Goal: Information Seeking & Learning: Learn about a topic

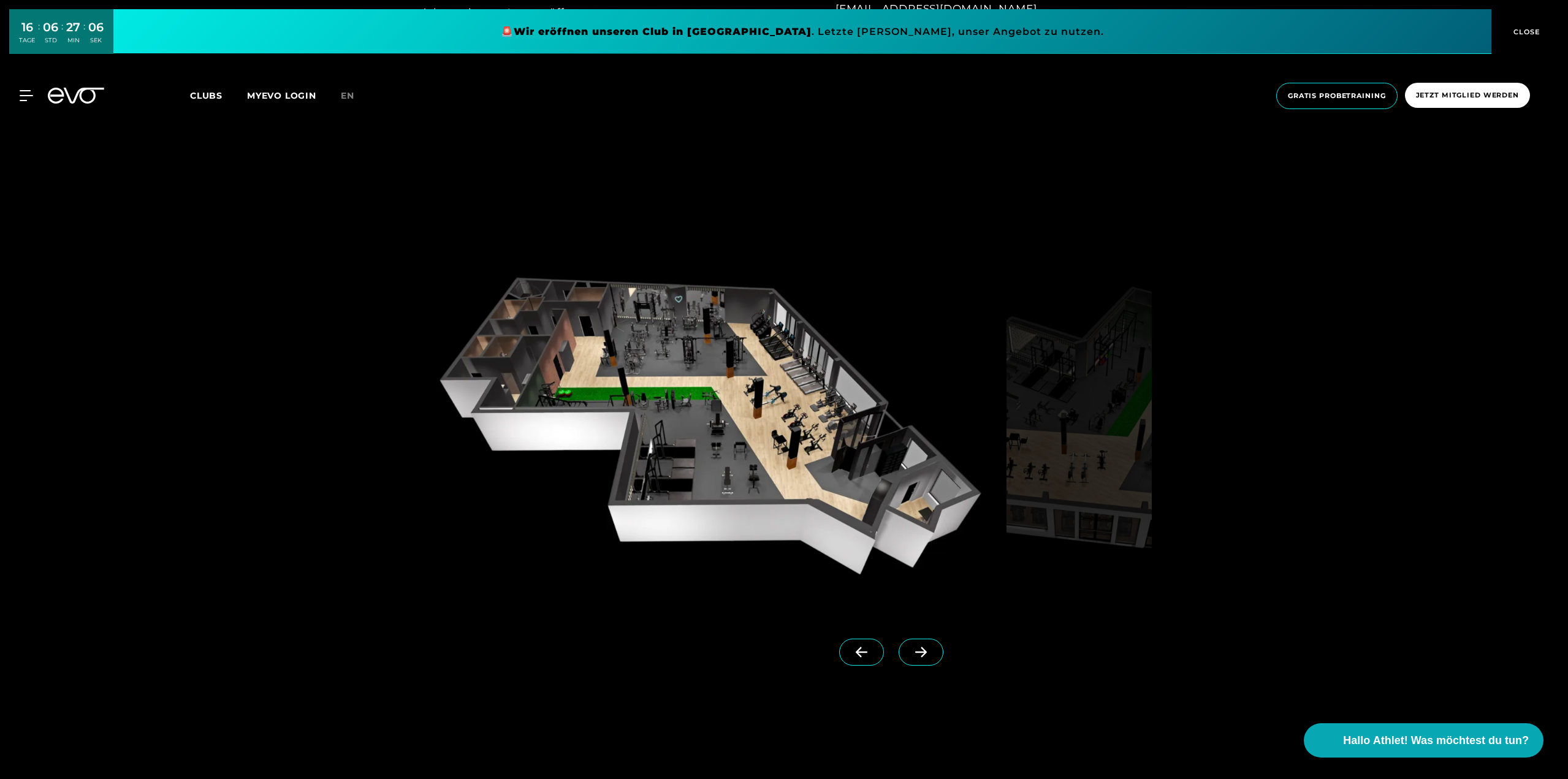
scroll to position [1409, 0]
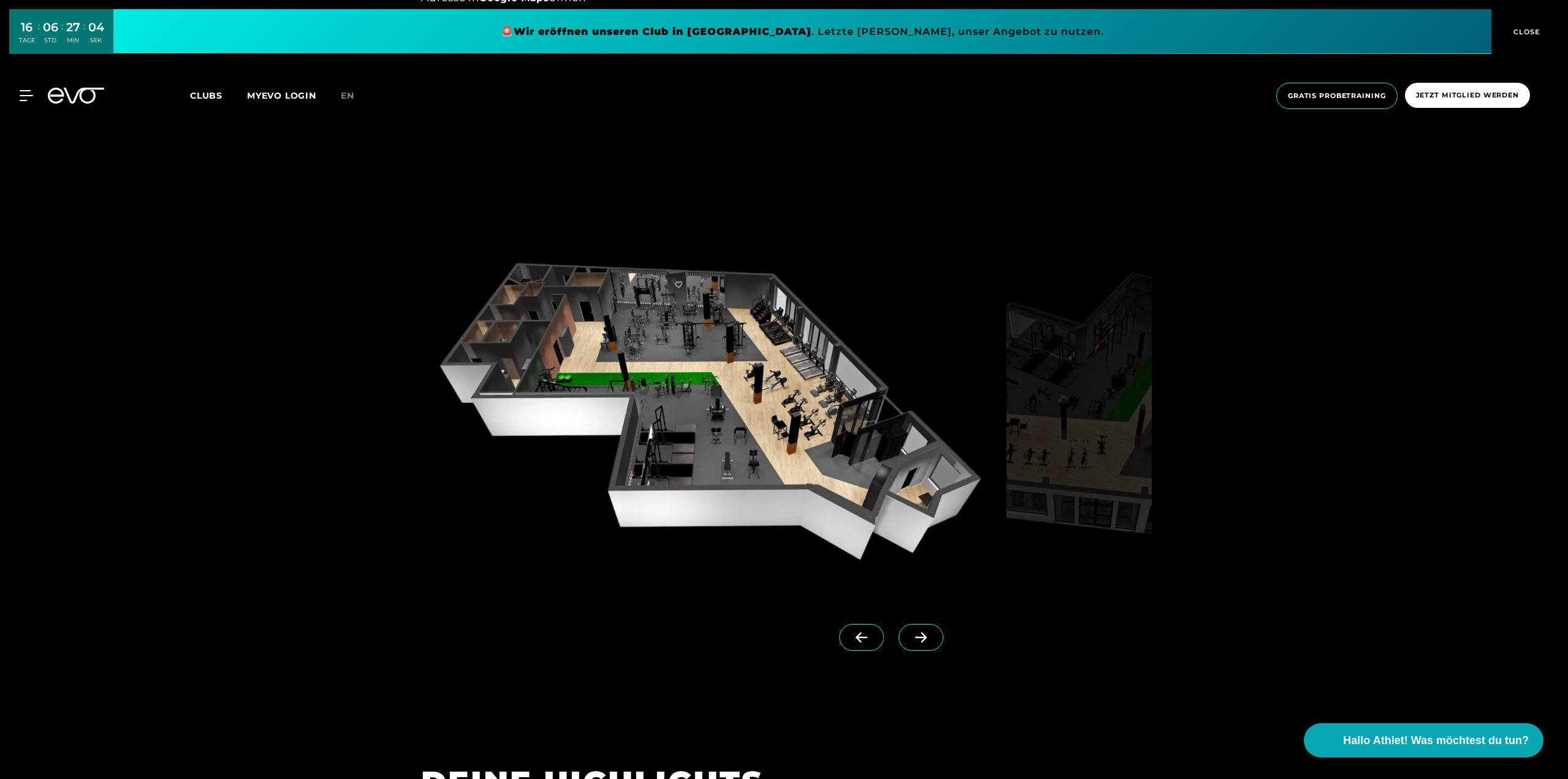
click at [911, 635] on icon at bounding box center [921, 637] width 22 height 11
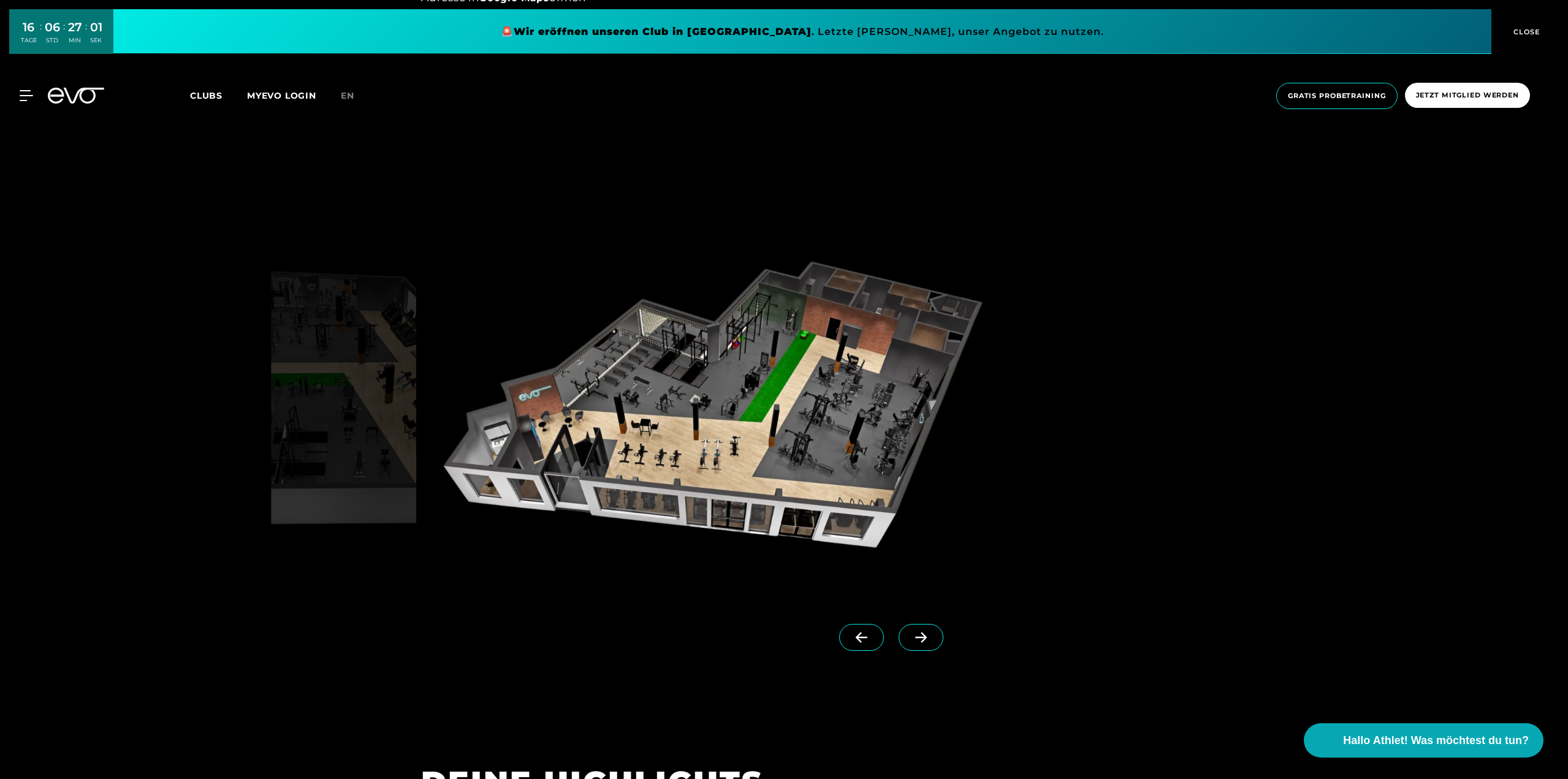
click at [911, 635] on icon at bounding box center [921, 637] width 22 height 11
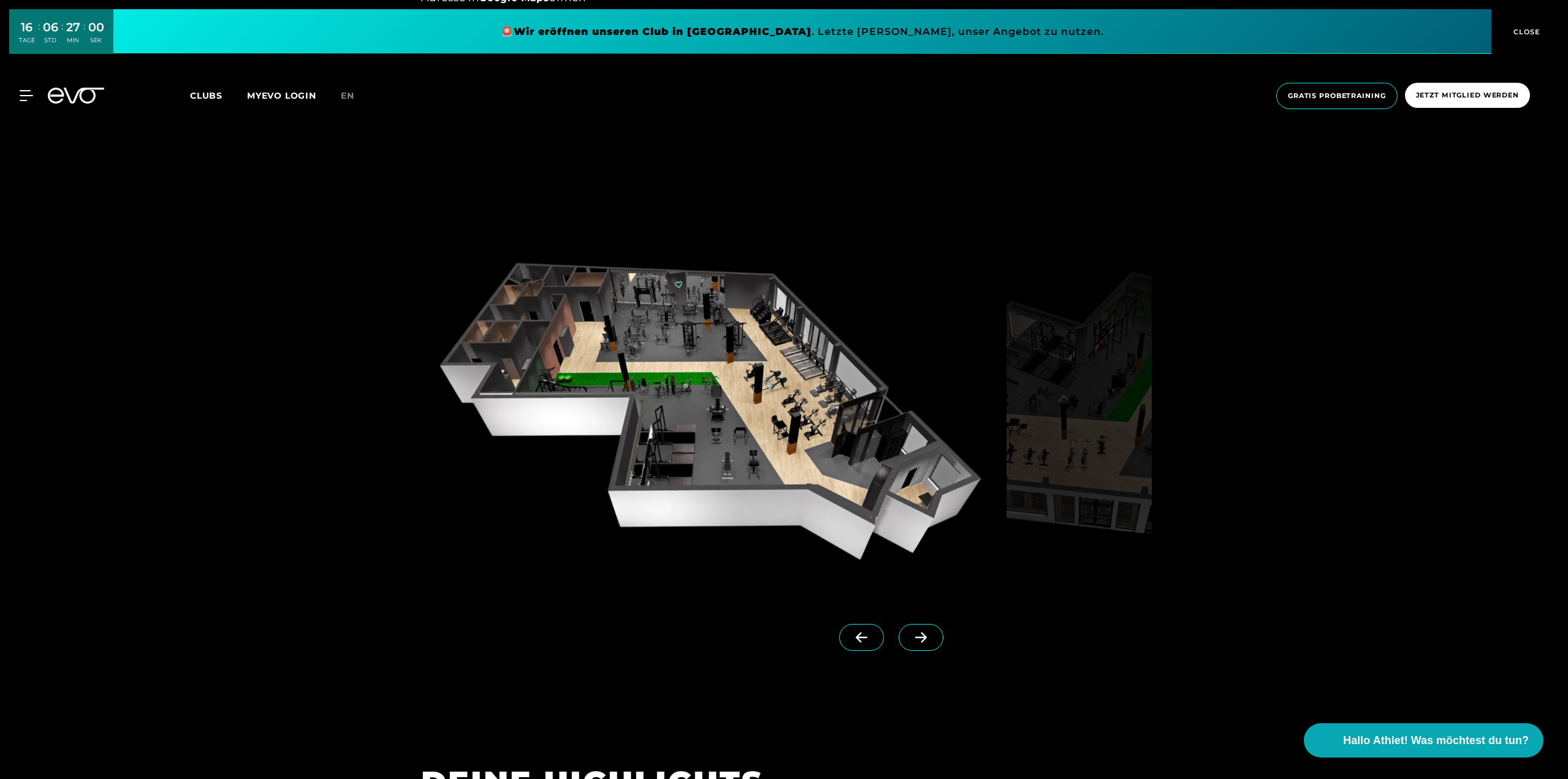
click at [911, 635] on icon at bounding box center [921, 637] width 22 height 11
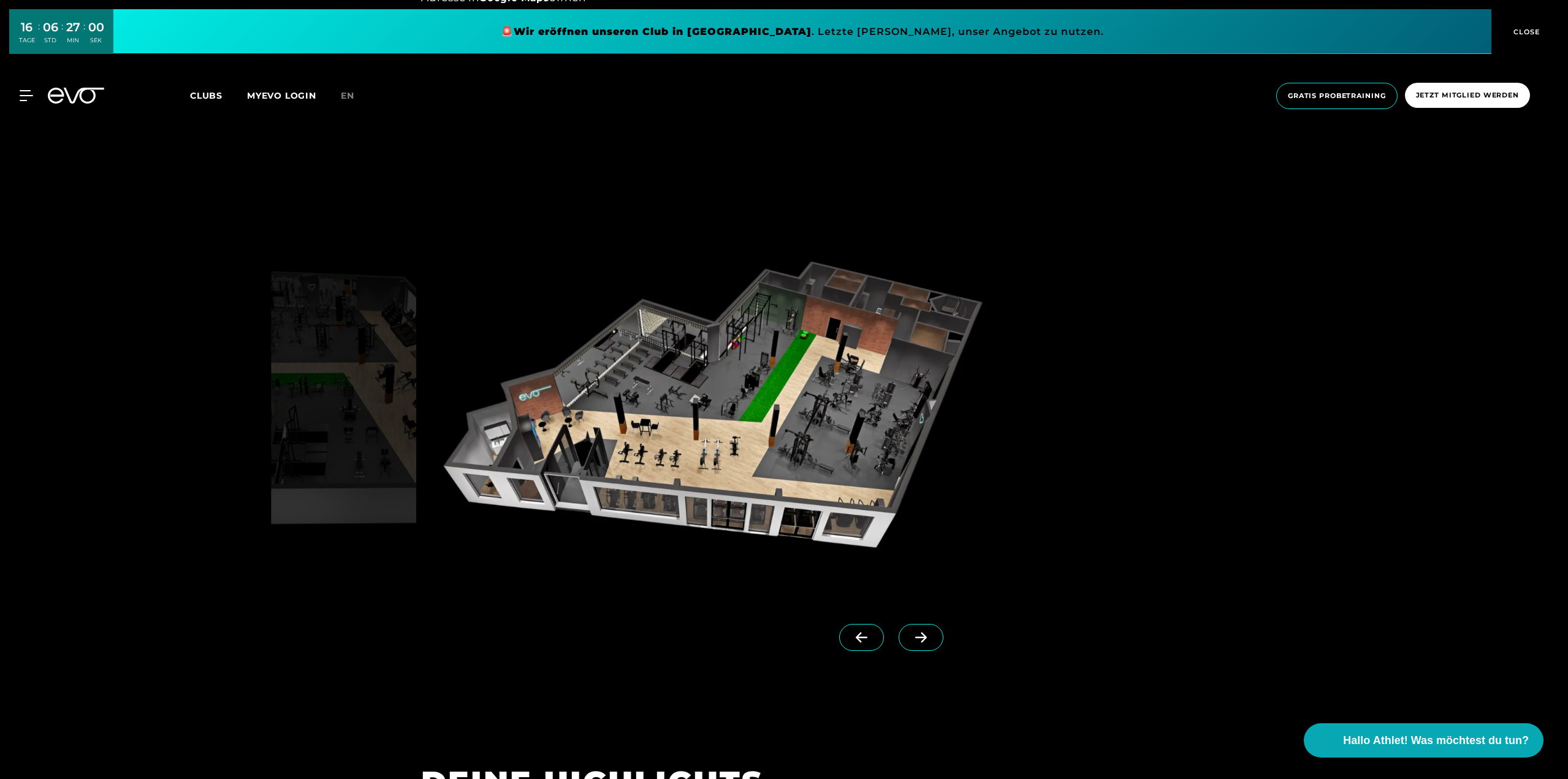
click at [911, 635] on icon at bounding box center [921, 637] width 22 height 11
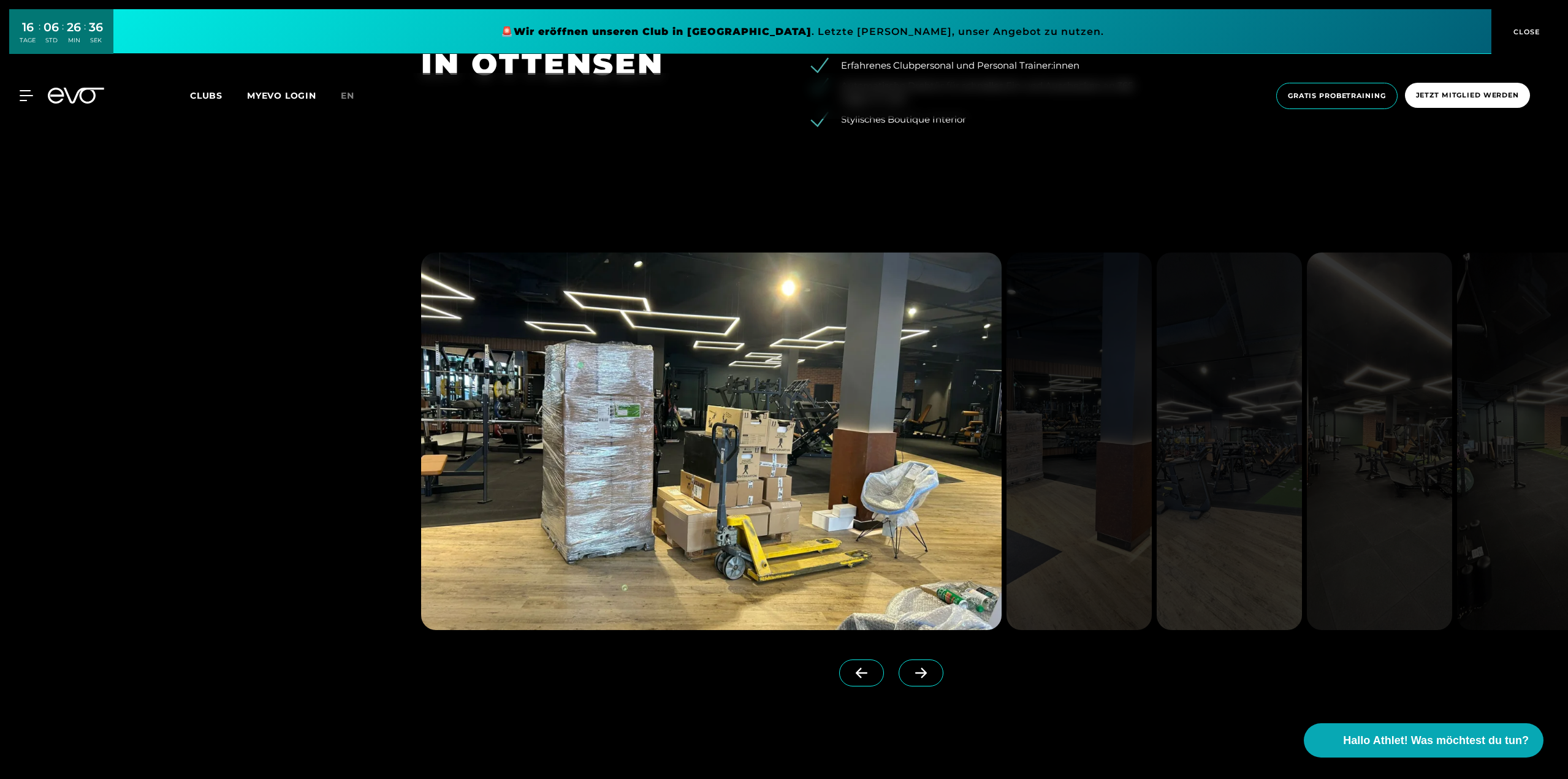
scroll to position [2268, 0]
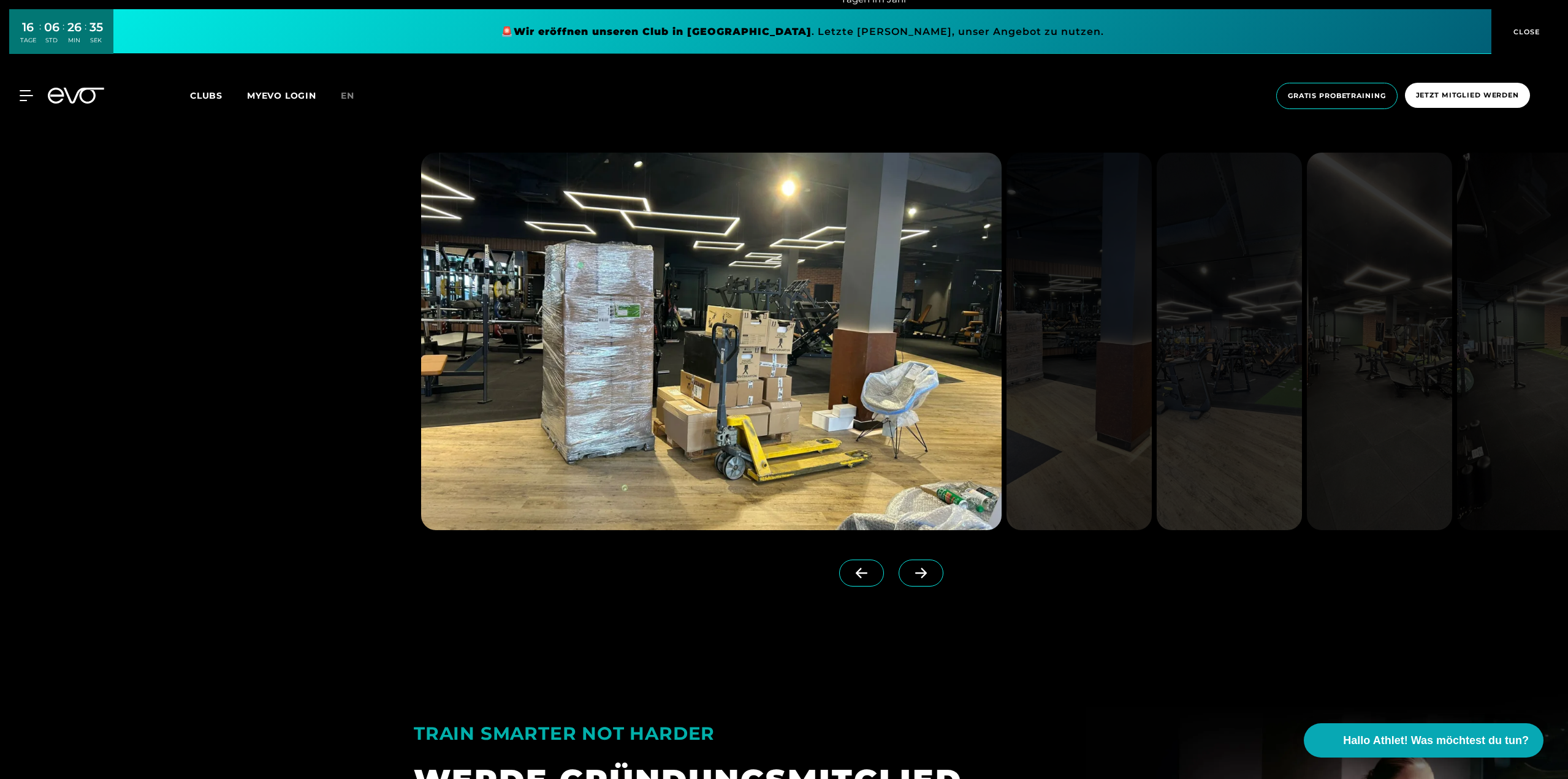
click at [911, 568] on icon at bounding box center [921, 573] width 22 height 11
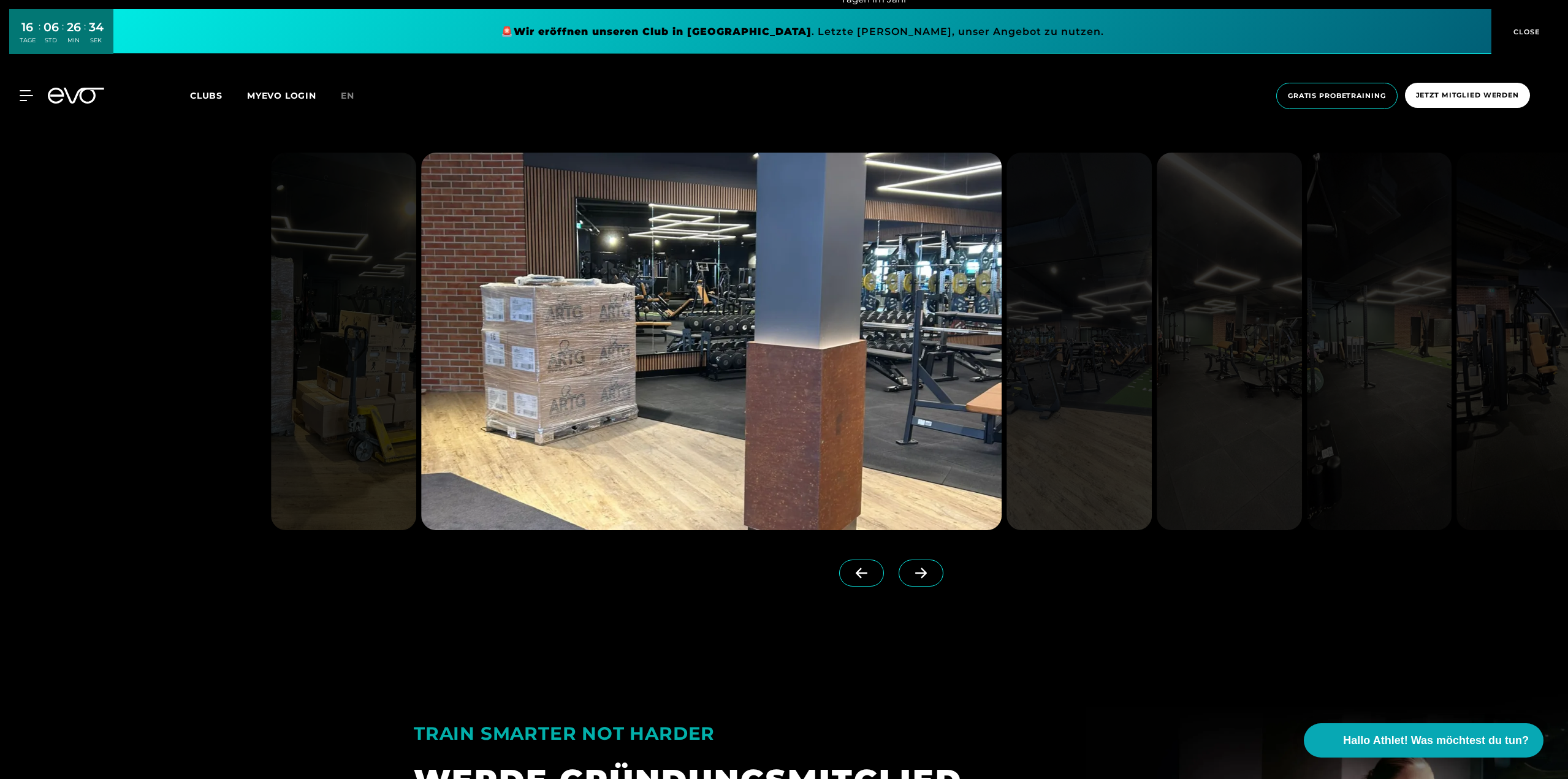
click at [911, 568] on icon at bounding box center [921, 573] width 22 height 11
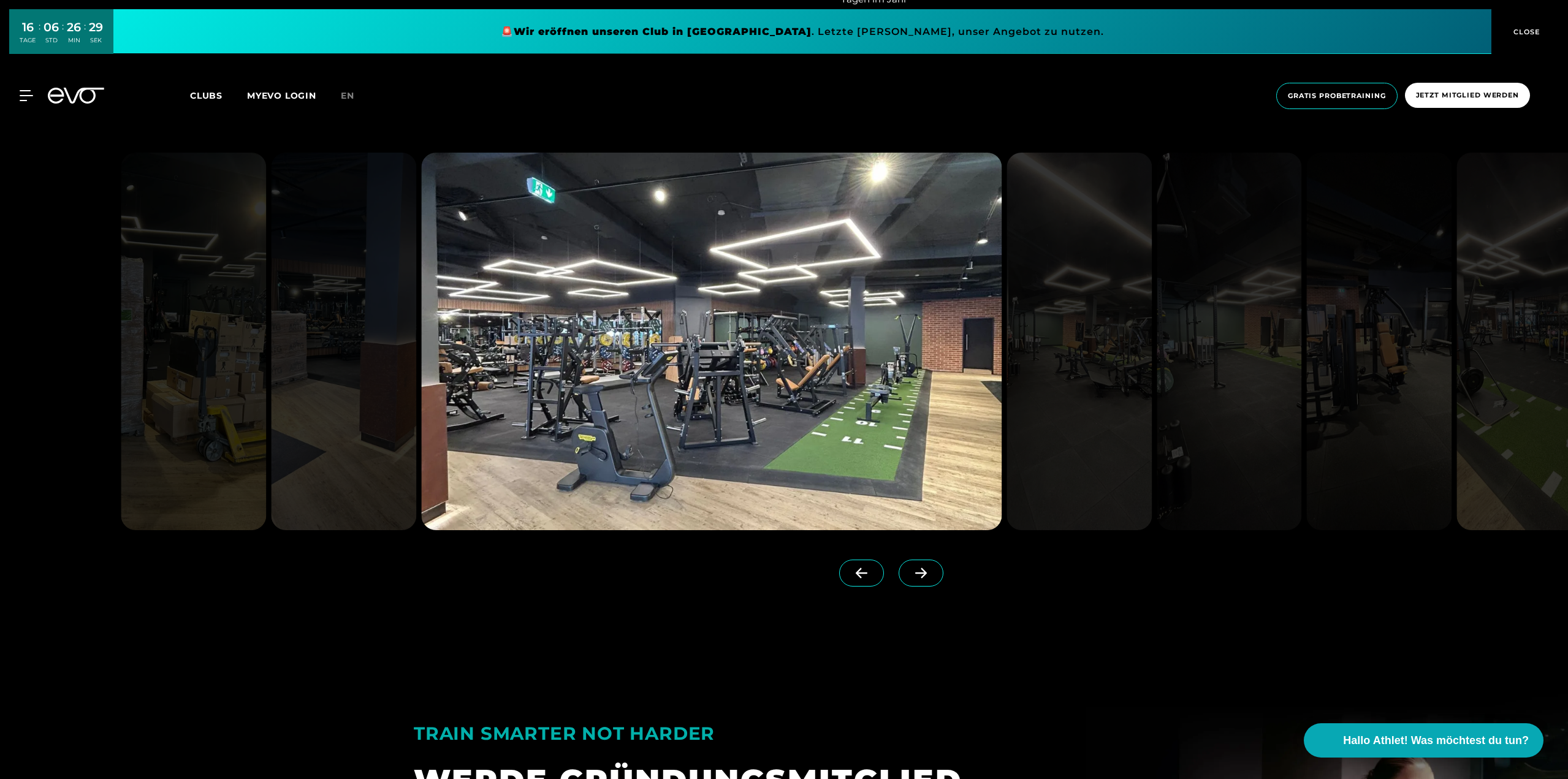
click at [911, 568] on icon at bounding box center [921, 573] width 22 height 11
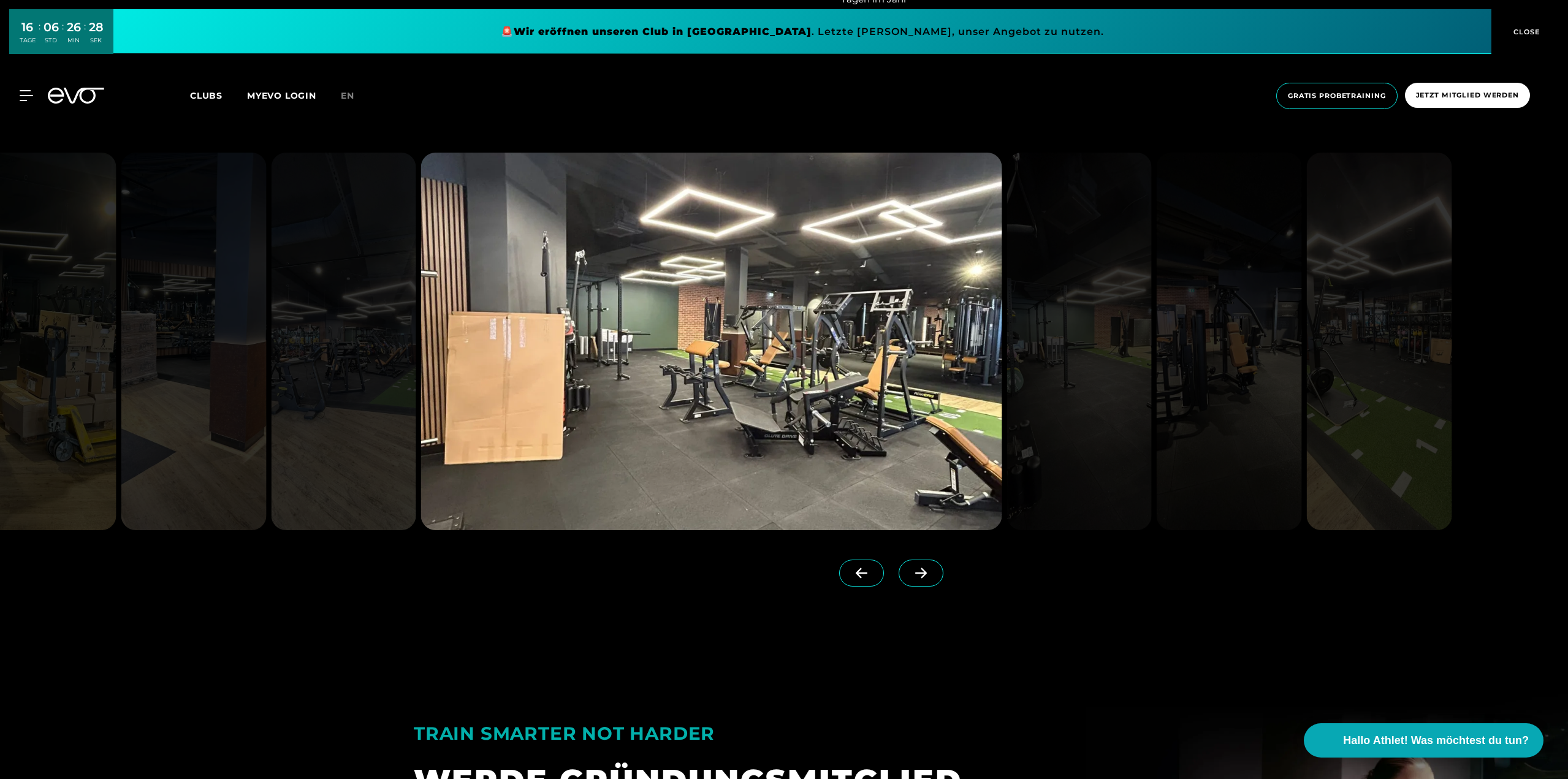
click at [911, 568] on icon at bounding box center [921, 573] width 22 height 11
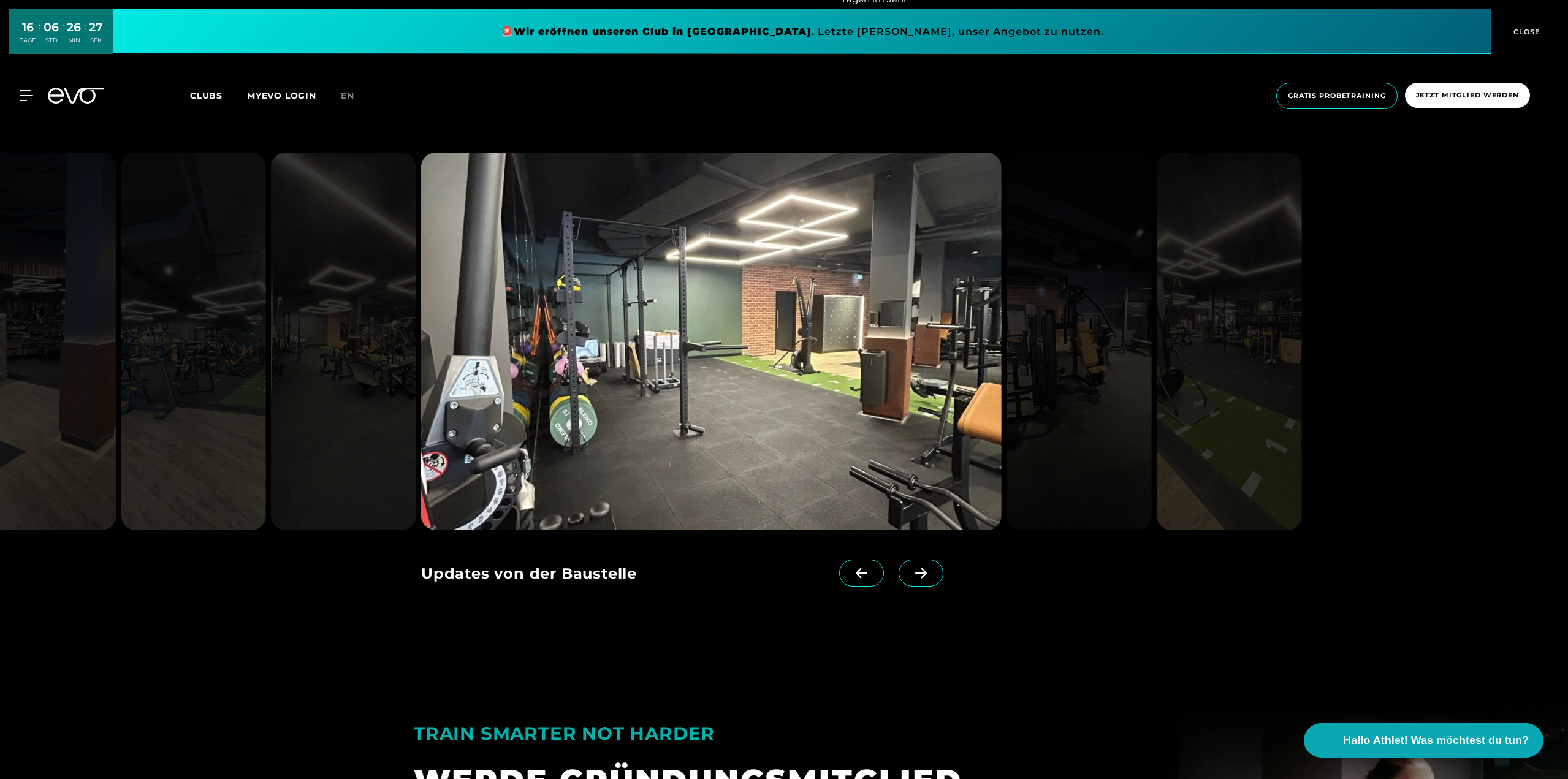
click at [911, 568] on icon at bounding box center [921, 573] width 22 height 11
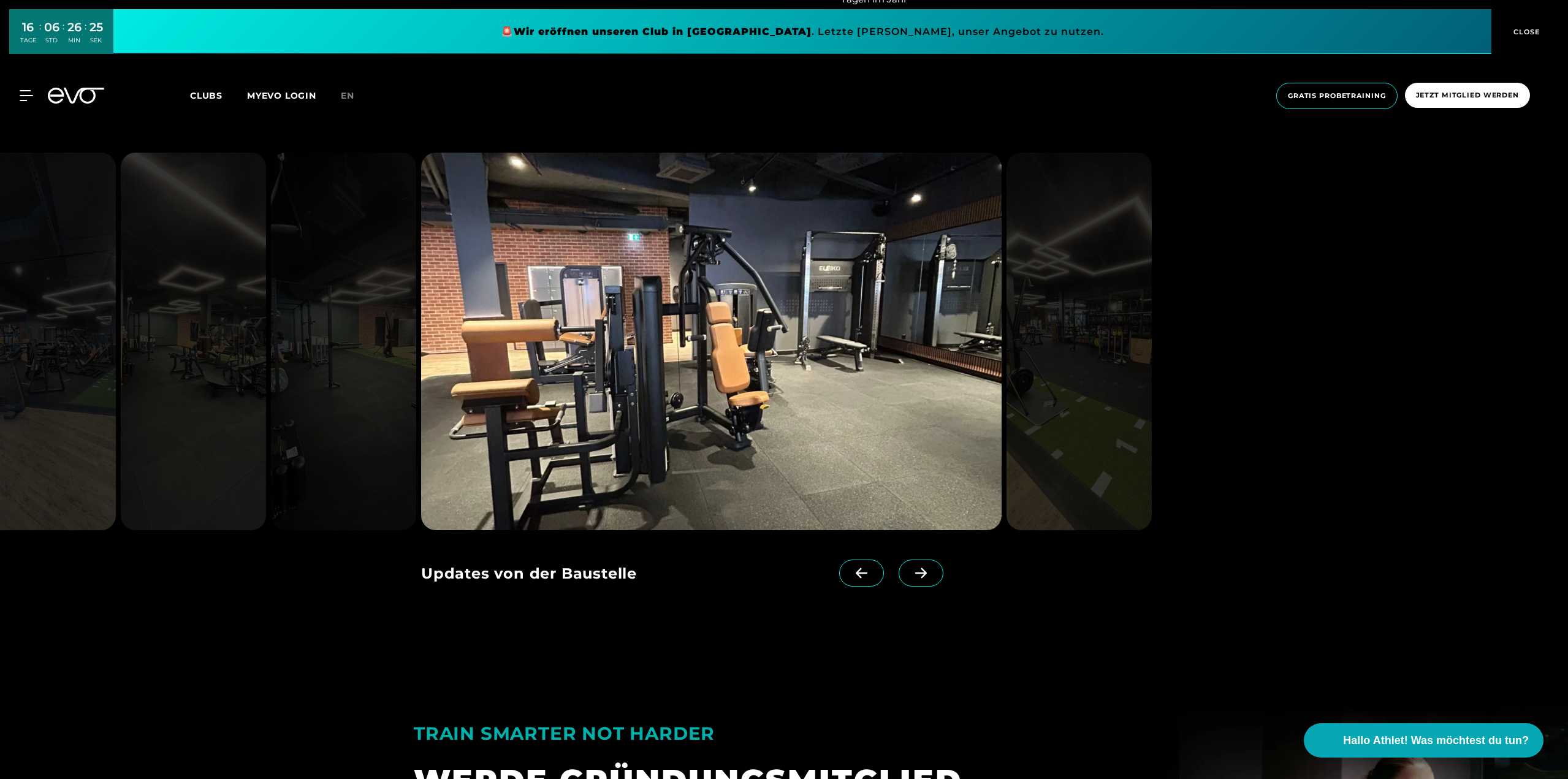
click at [911, 568] on icon at bounding box center [921, 573] width 22 height 11
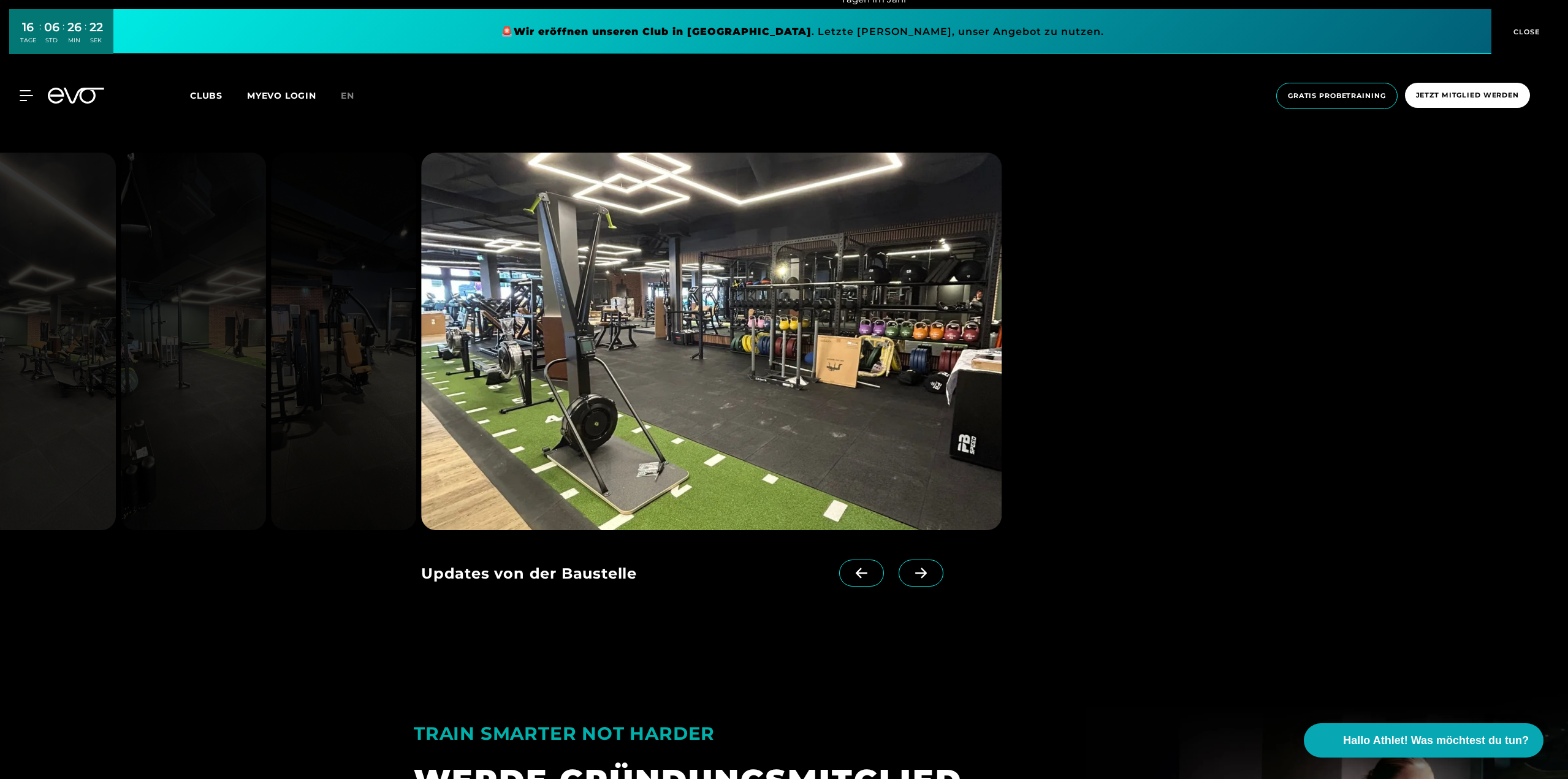
click at [911, 568] on icon at bounding box center [921, 573] width 22 height 11
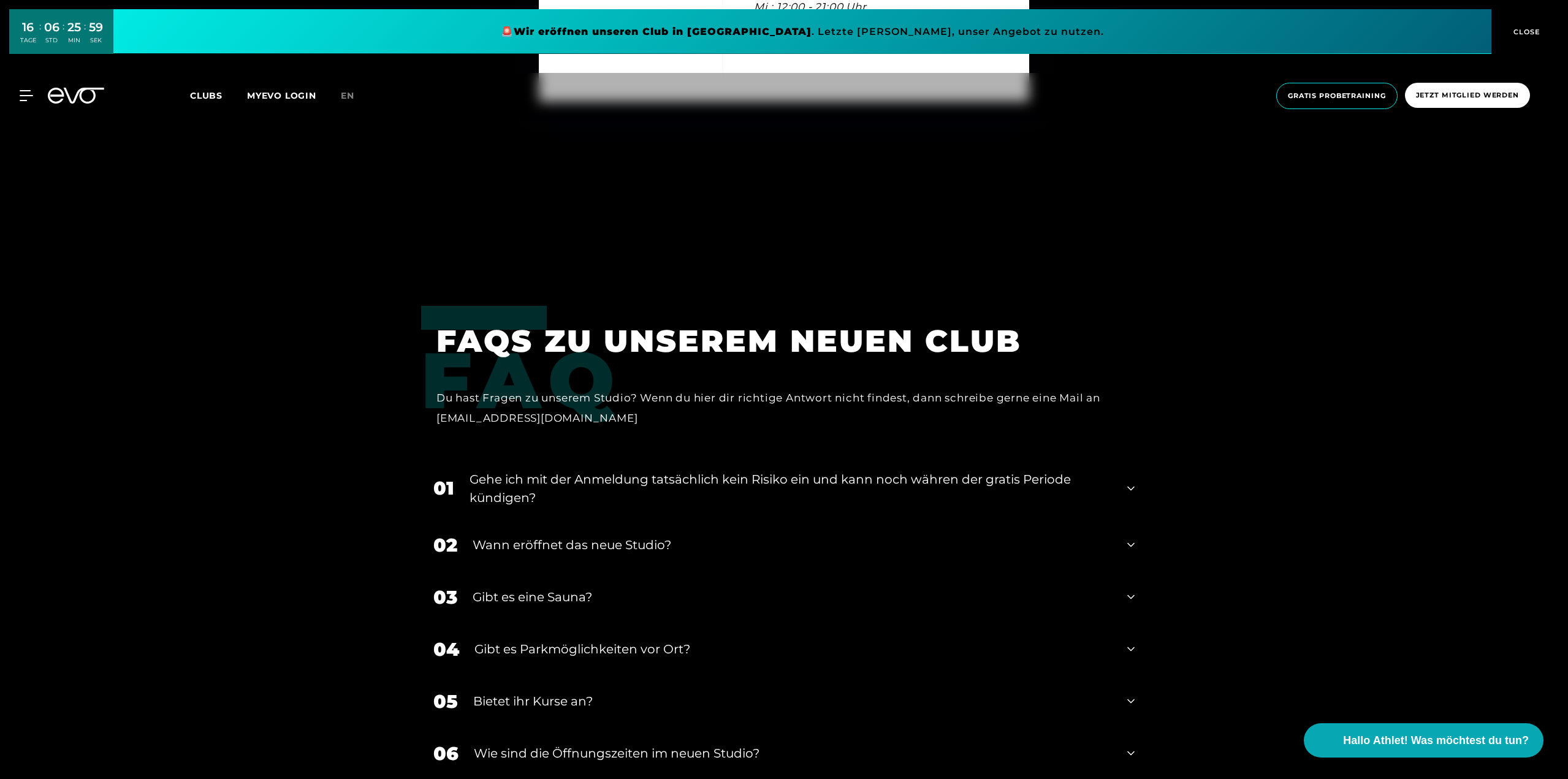
scroll to position [4841, 0]
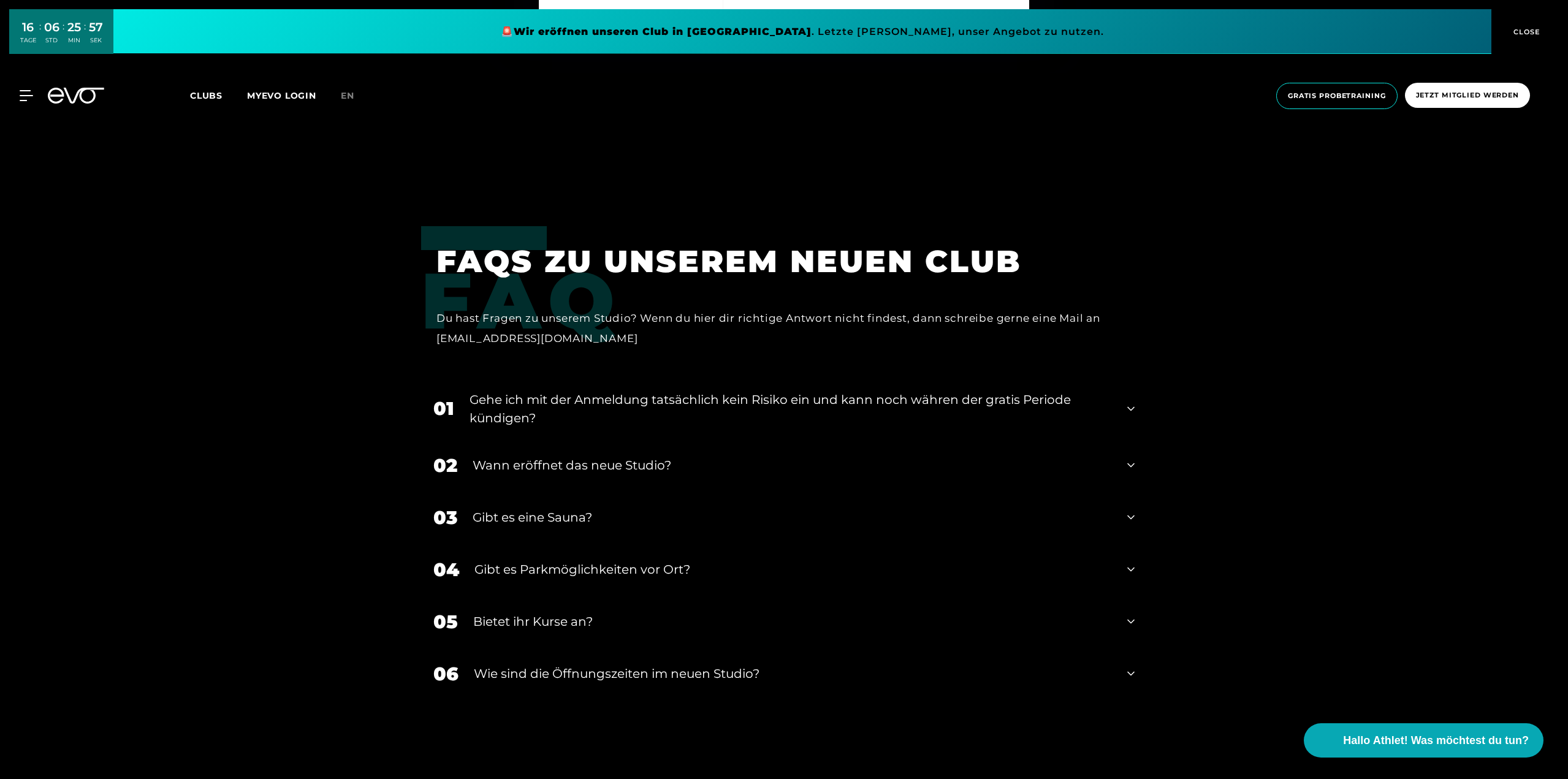
click at [1134, 409] on icon at bounding box center [1131, 409] width 8 height 15
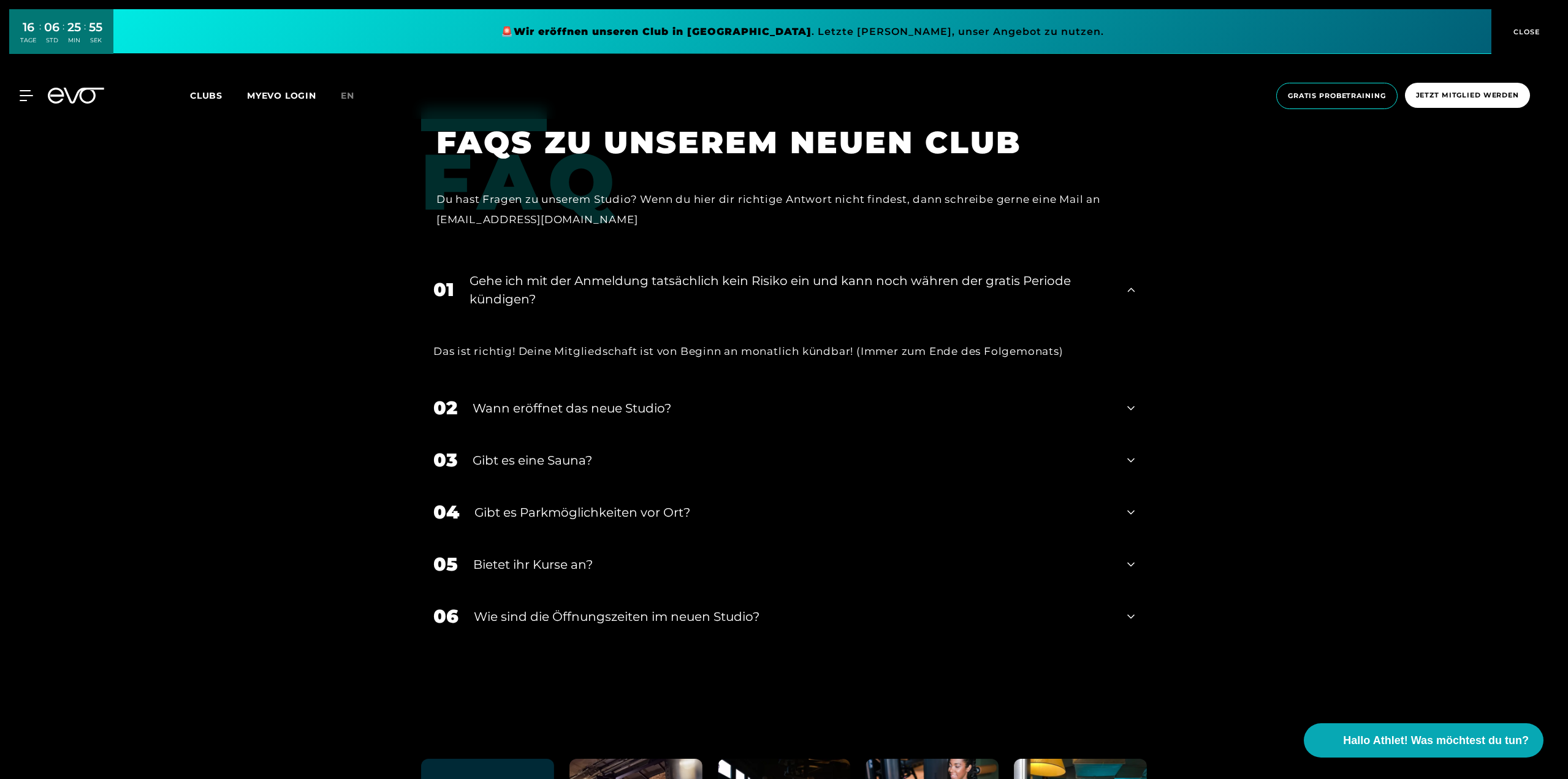
scroll to position [4964, 0]
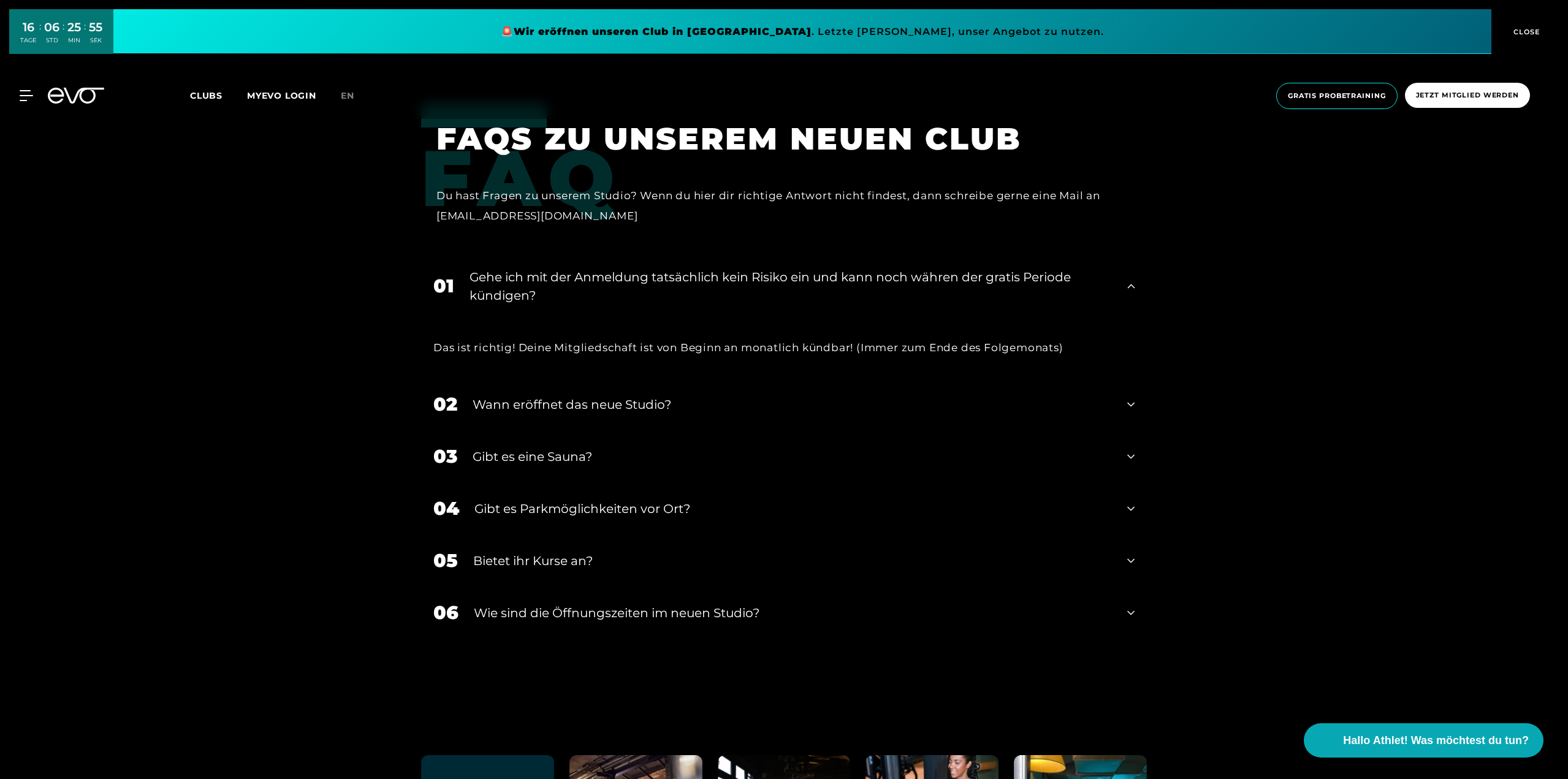
click at [1134, 409] on icon at bounding box center [1131, 405] width 8 height 15
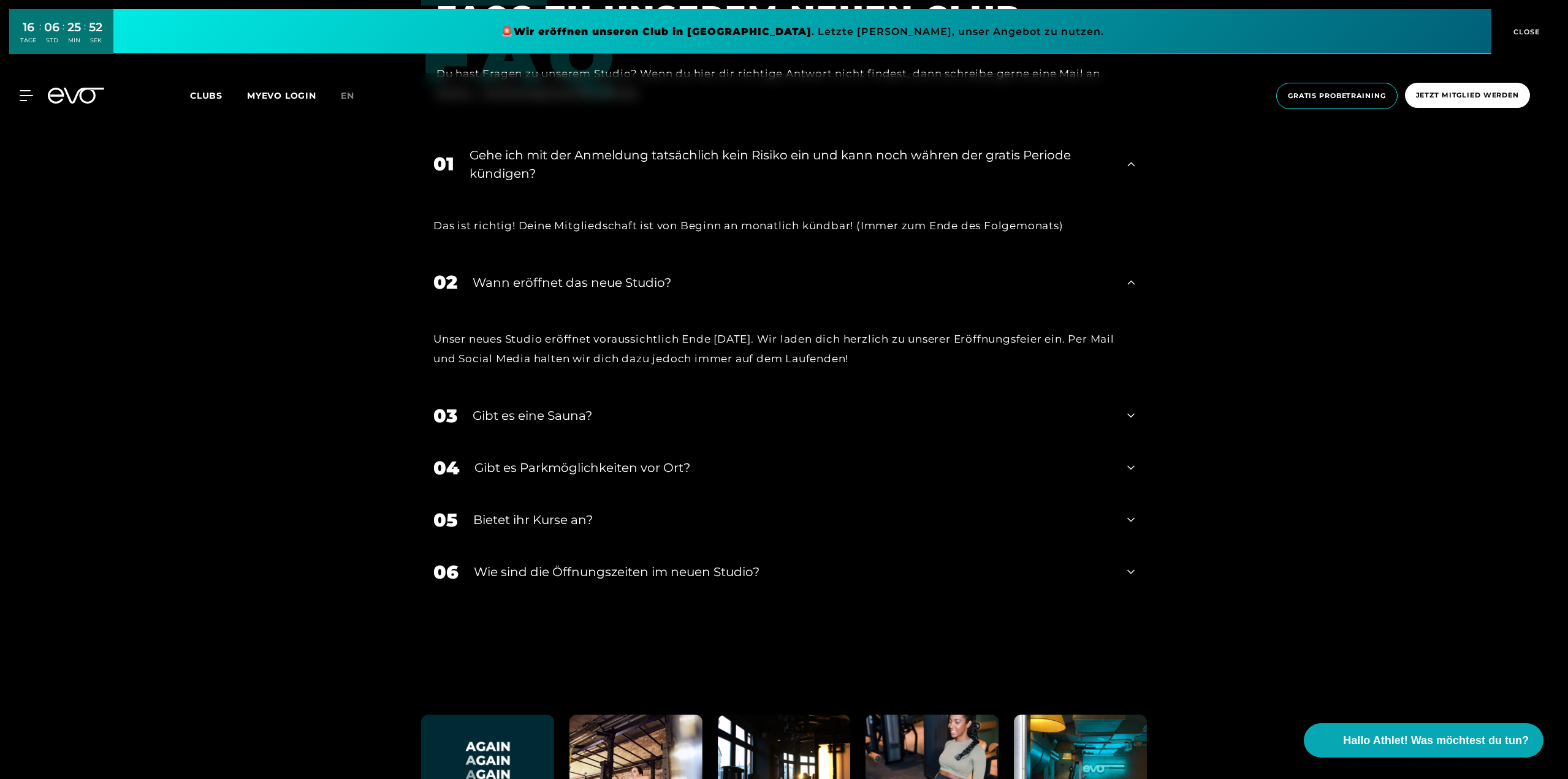
scroll to position [5086, 0]
click at [1133, 416] on icon at bounding box center [1131, 415] width 8 height 15
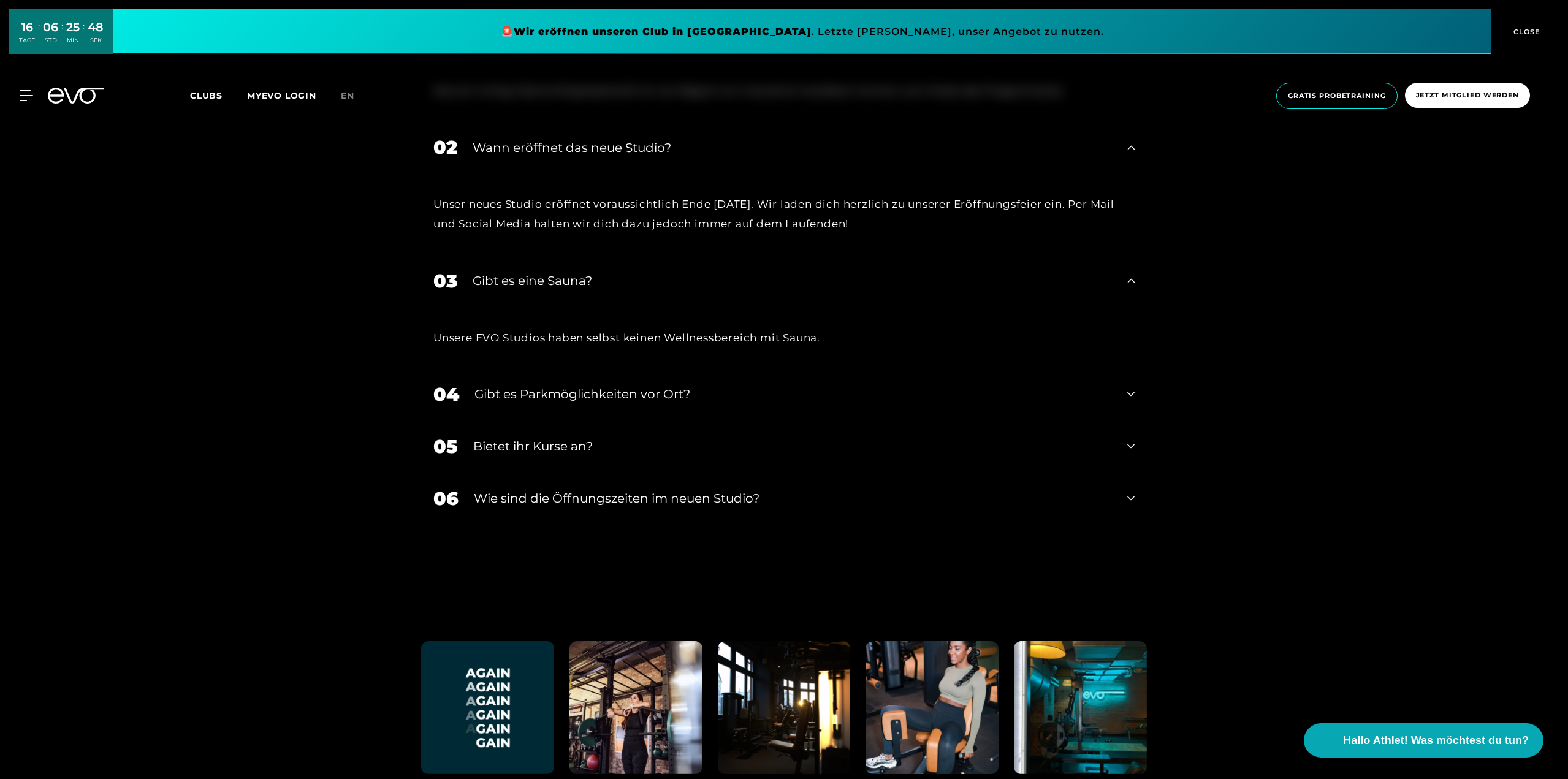
scroll to position [5270, 0]
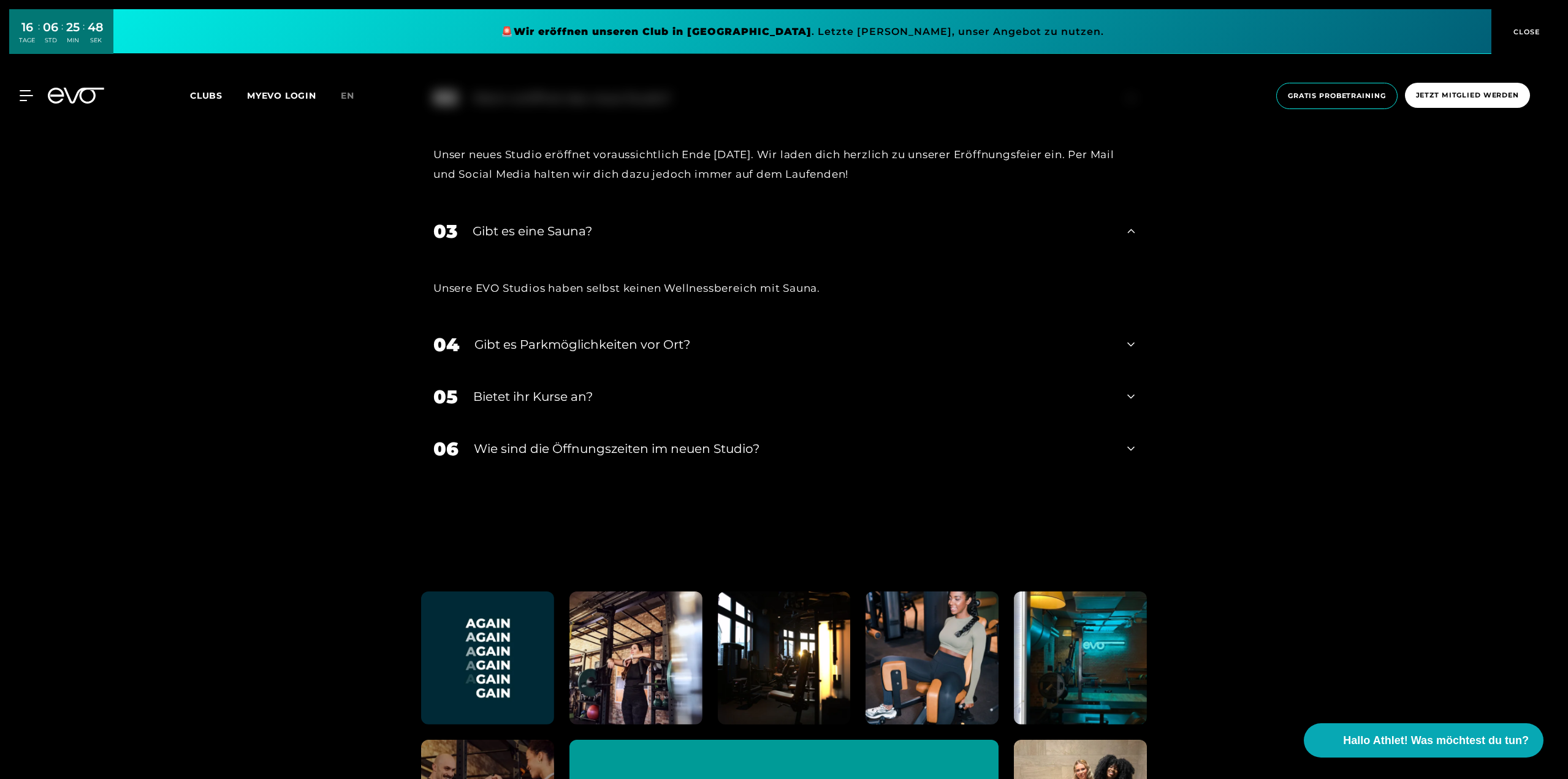
click at [1129, 346] on icon at bounding box center [1131, 345] width 8 height 15
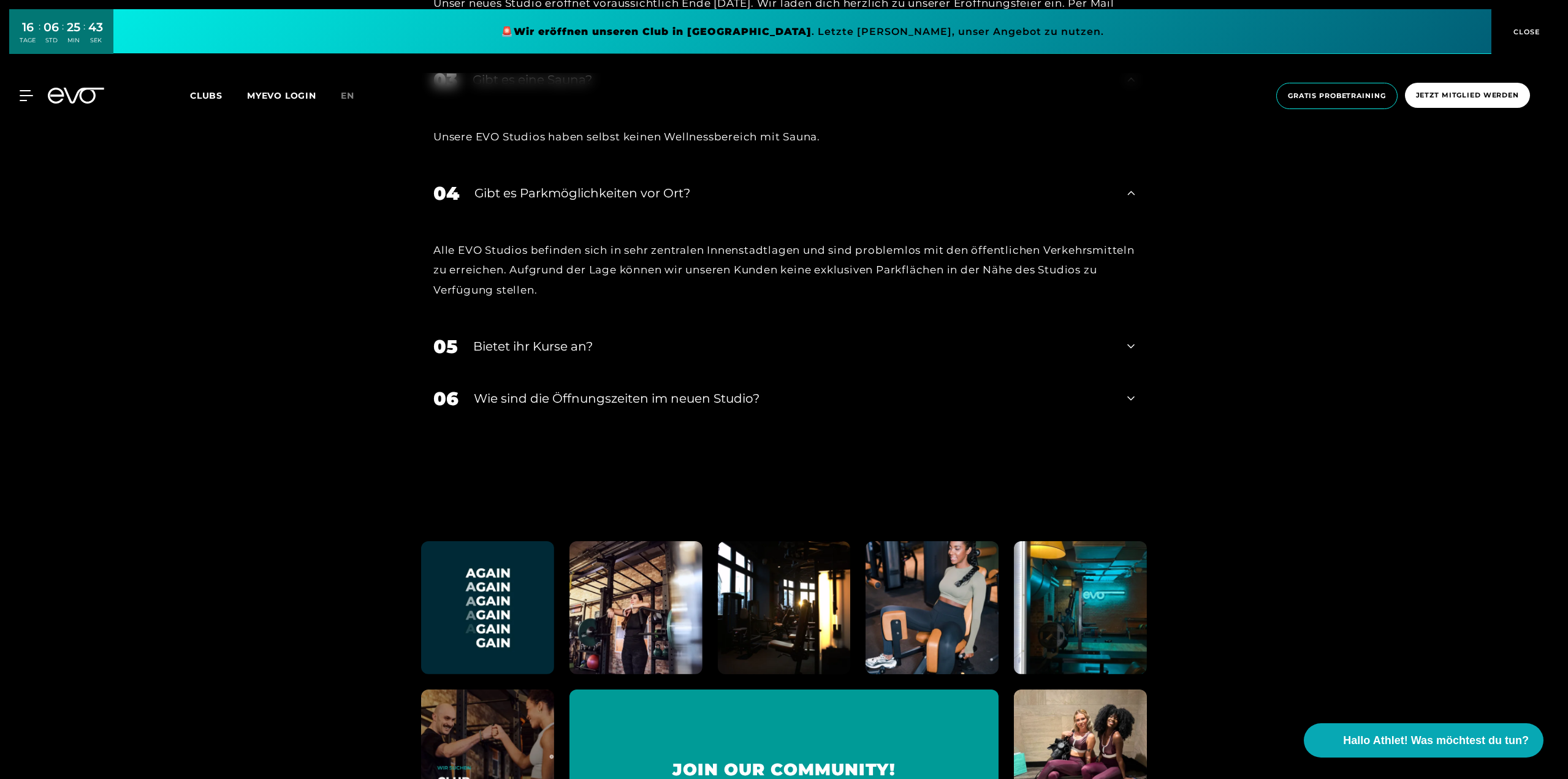
scroll to position [5454, 0]
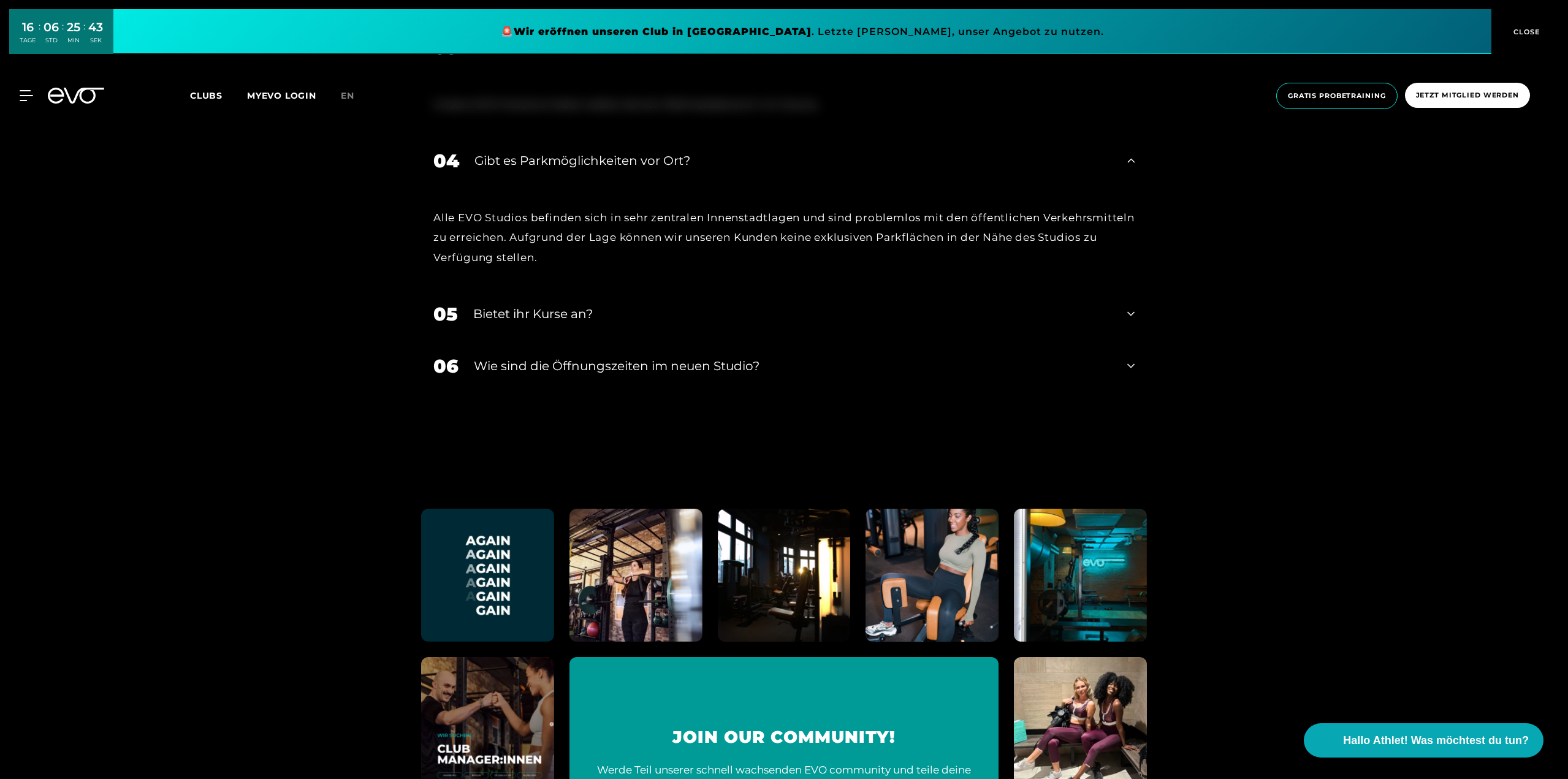
click at [1136, 315] on div "05 Bietet ihr [DEMOGRAPHIC_DATA]?" at bounding box center [784, 314] width 726 height 52
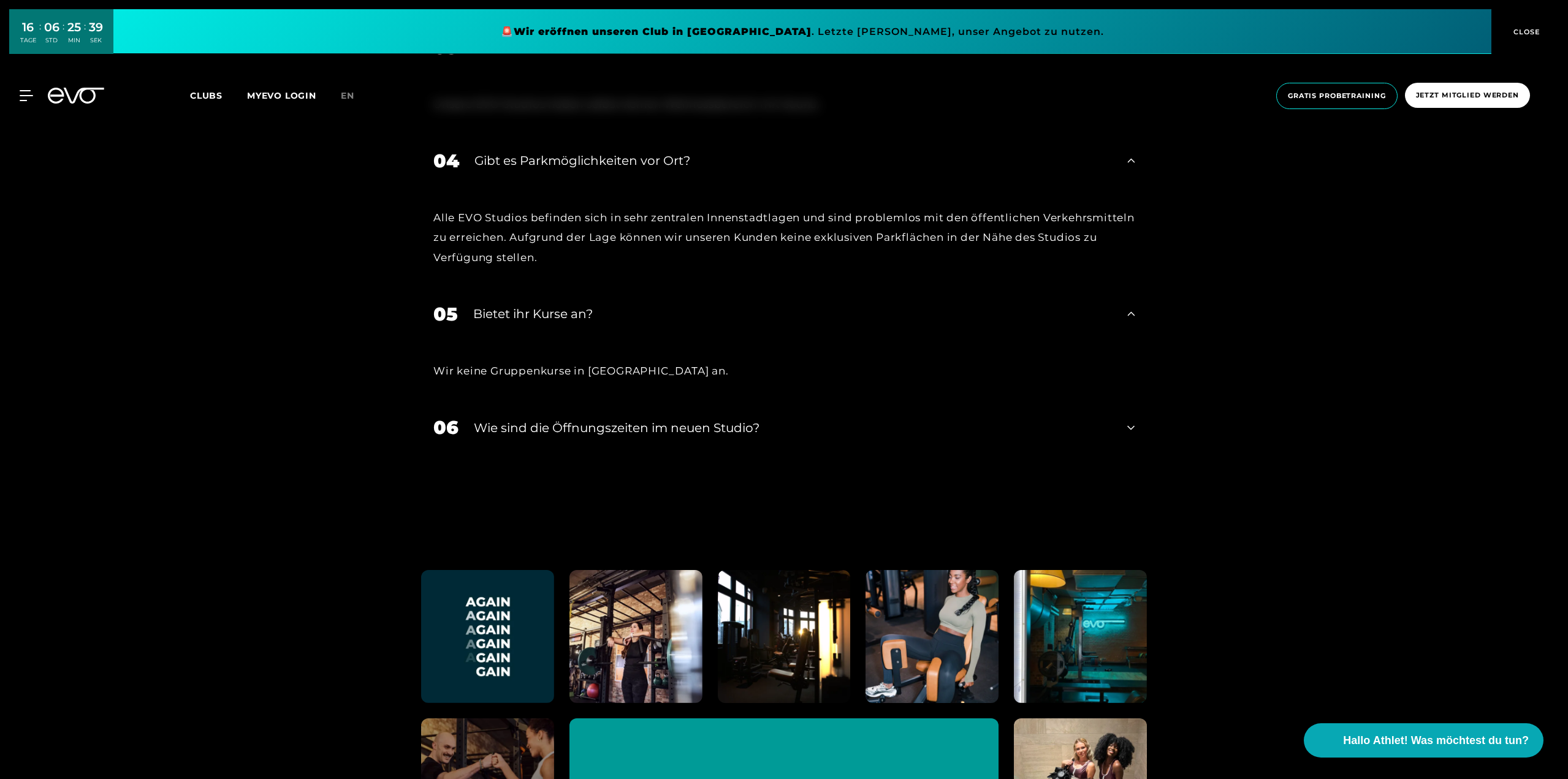
click at [1129, 425] on icon at bounding box center [1131, 427] width 8 height 15
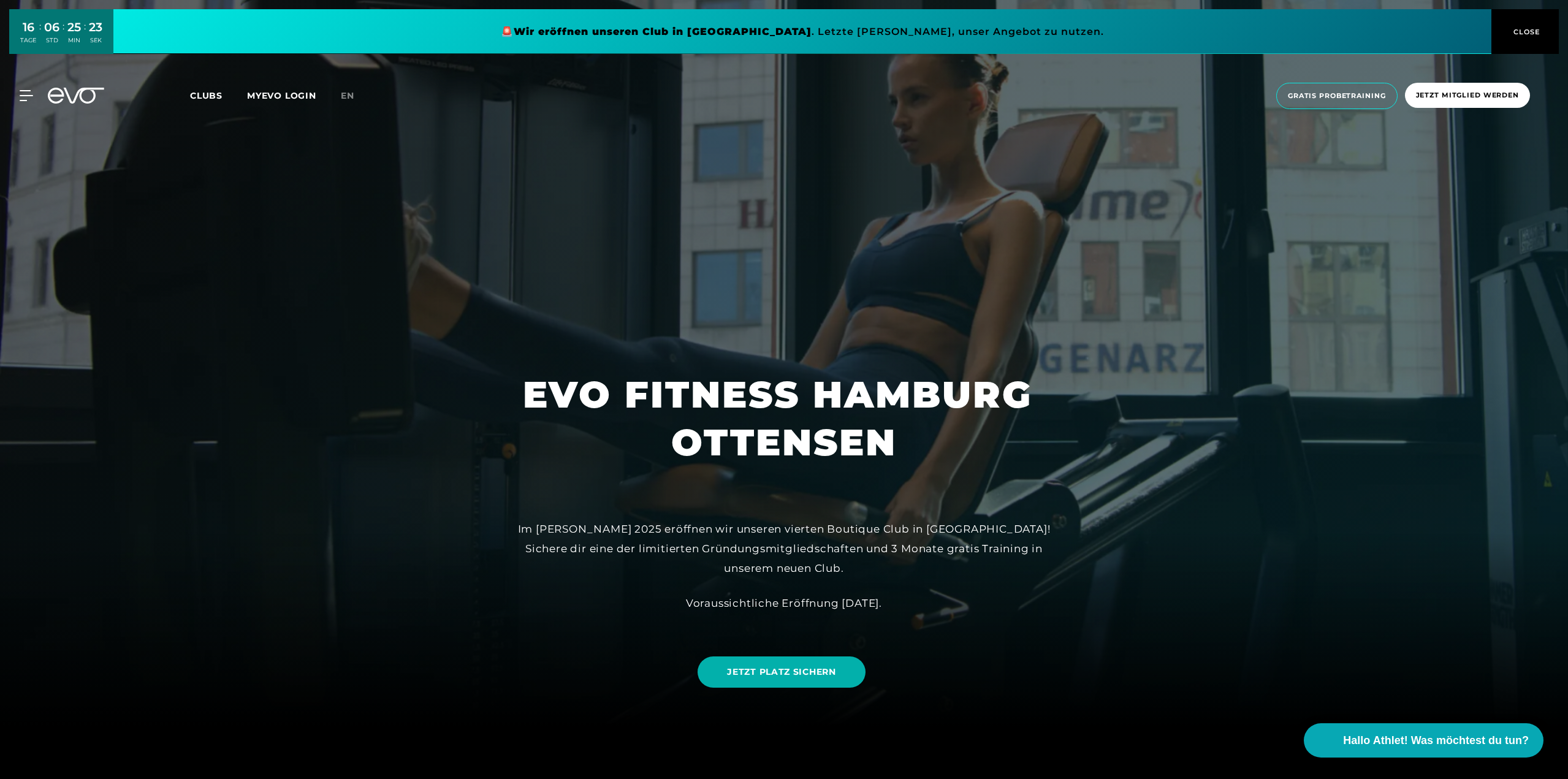
scroll to position [0, 0]
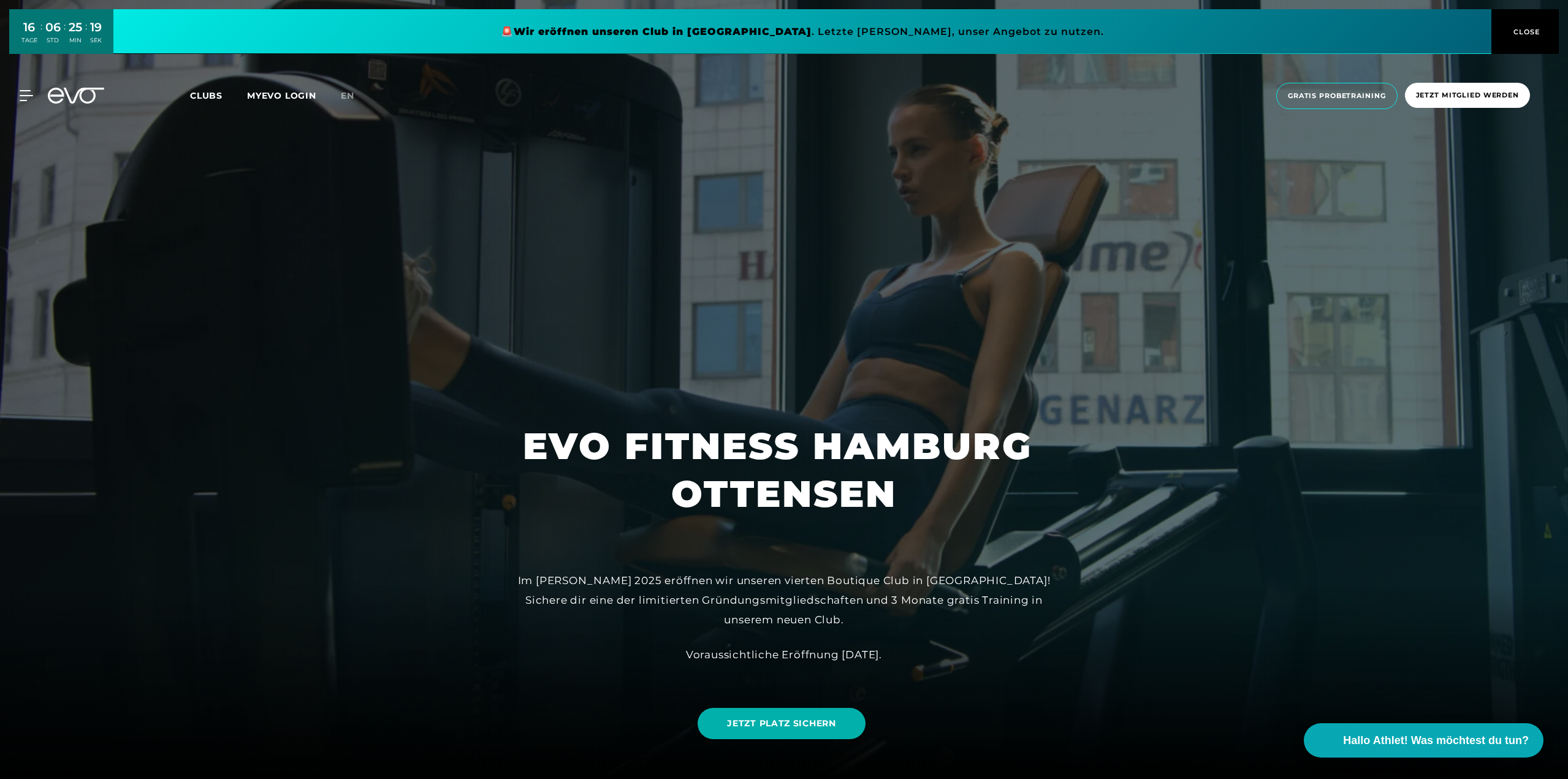
click at [1525, 28] on span "CLOSE" at bounding box center [1525, 32] width 30 height 11
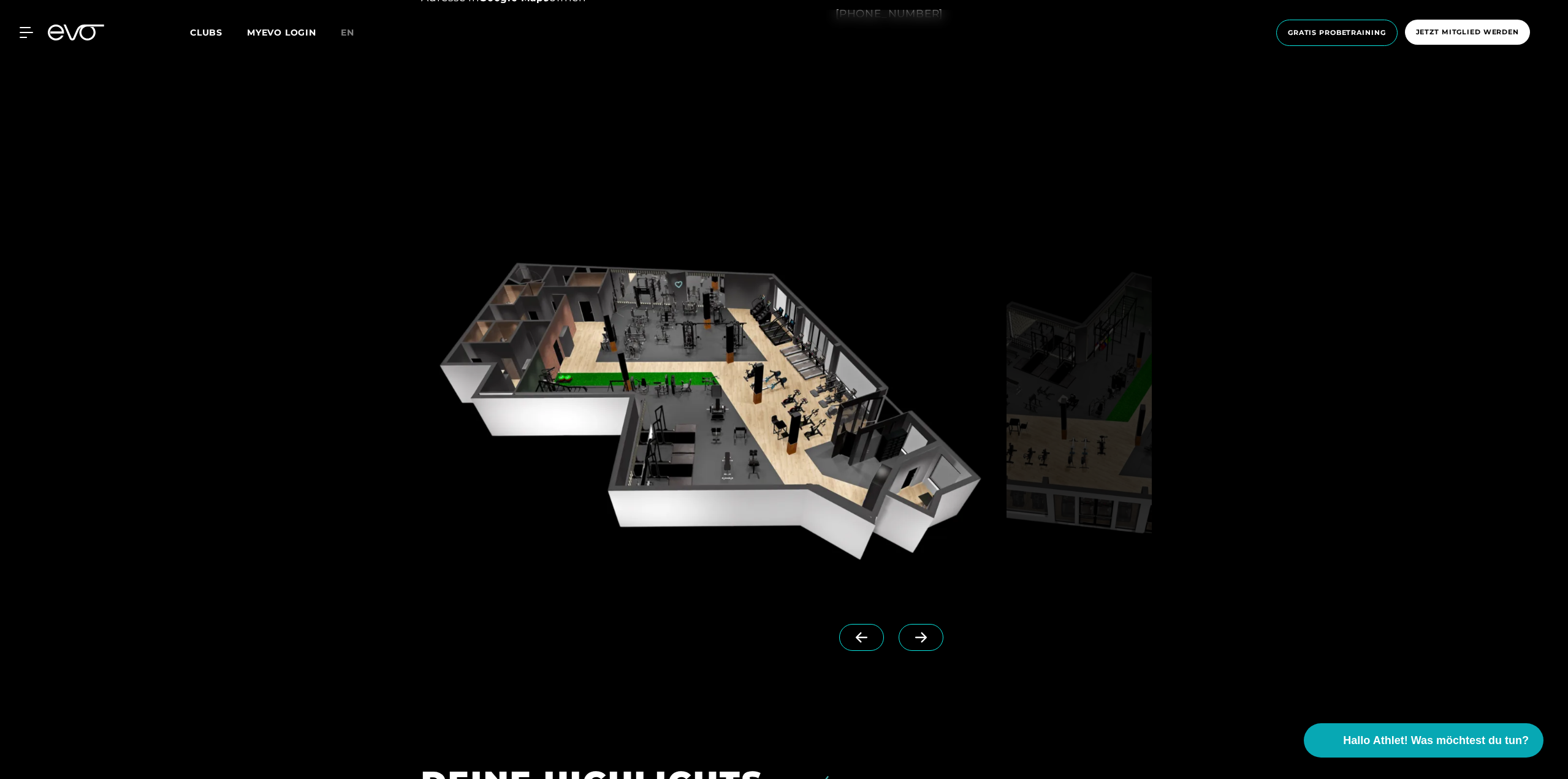
click at [687, 402] on img at bounding box center [711, 406] width 581 height 377
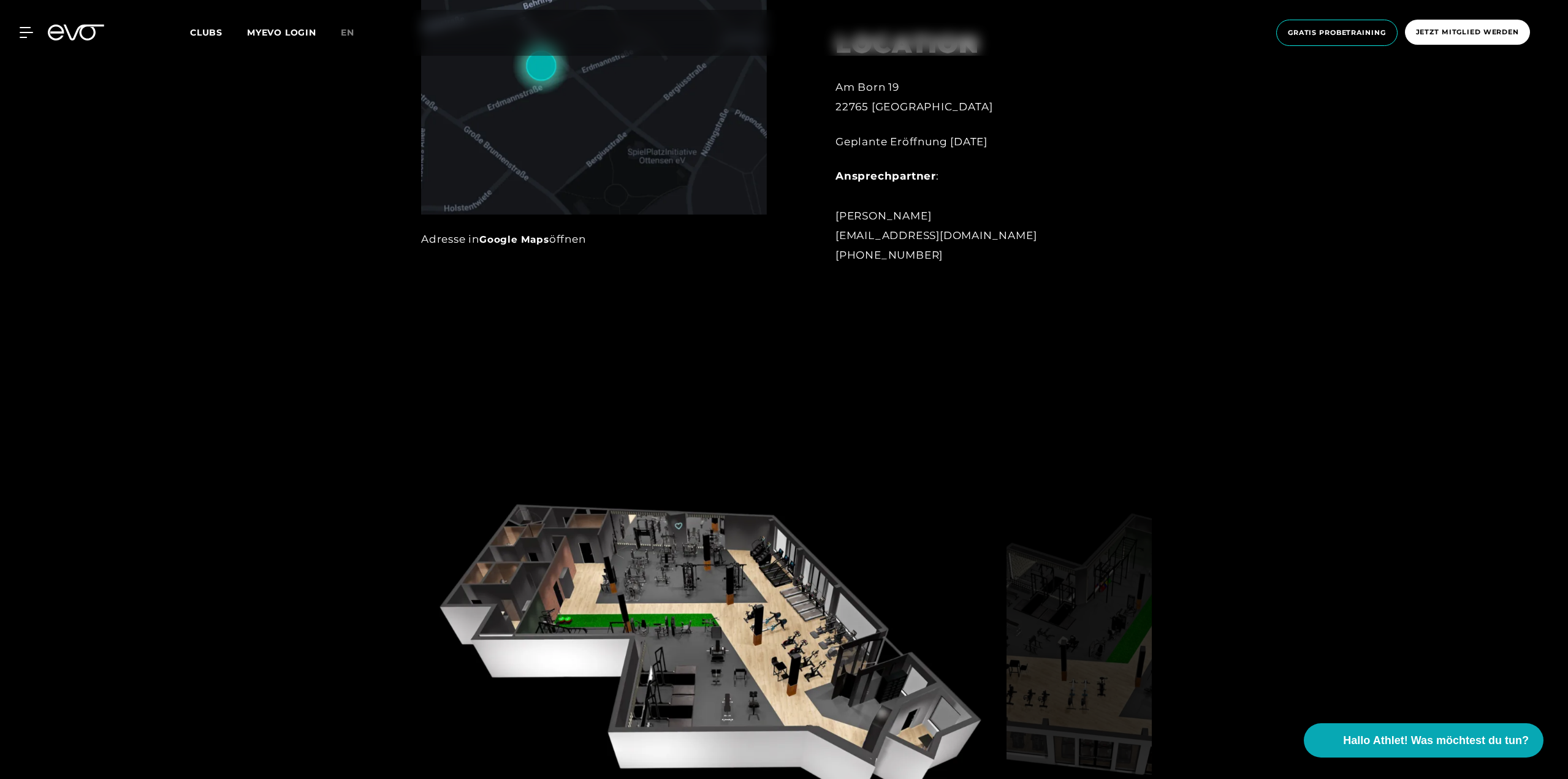
scroll to position [1409, 0]
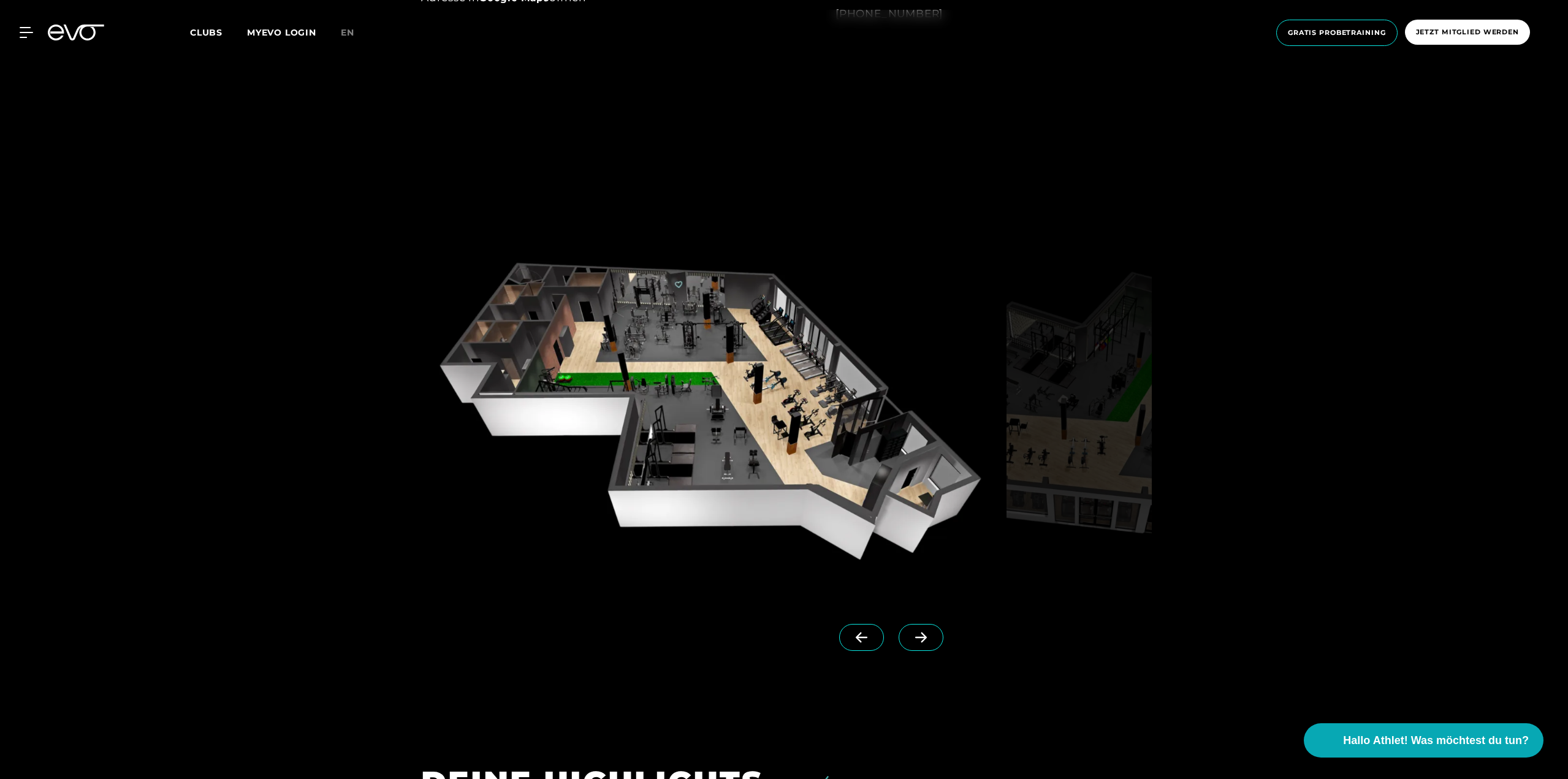
click at [911, 642] on icon at bounding box center [921, 637] width 22 height 11
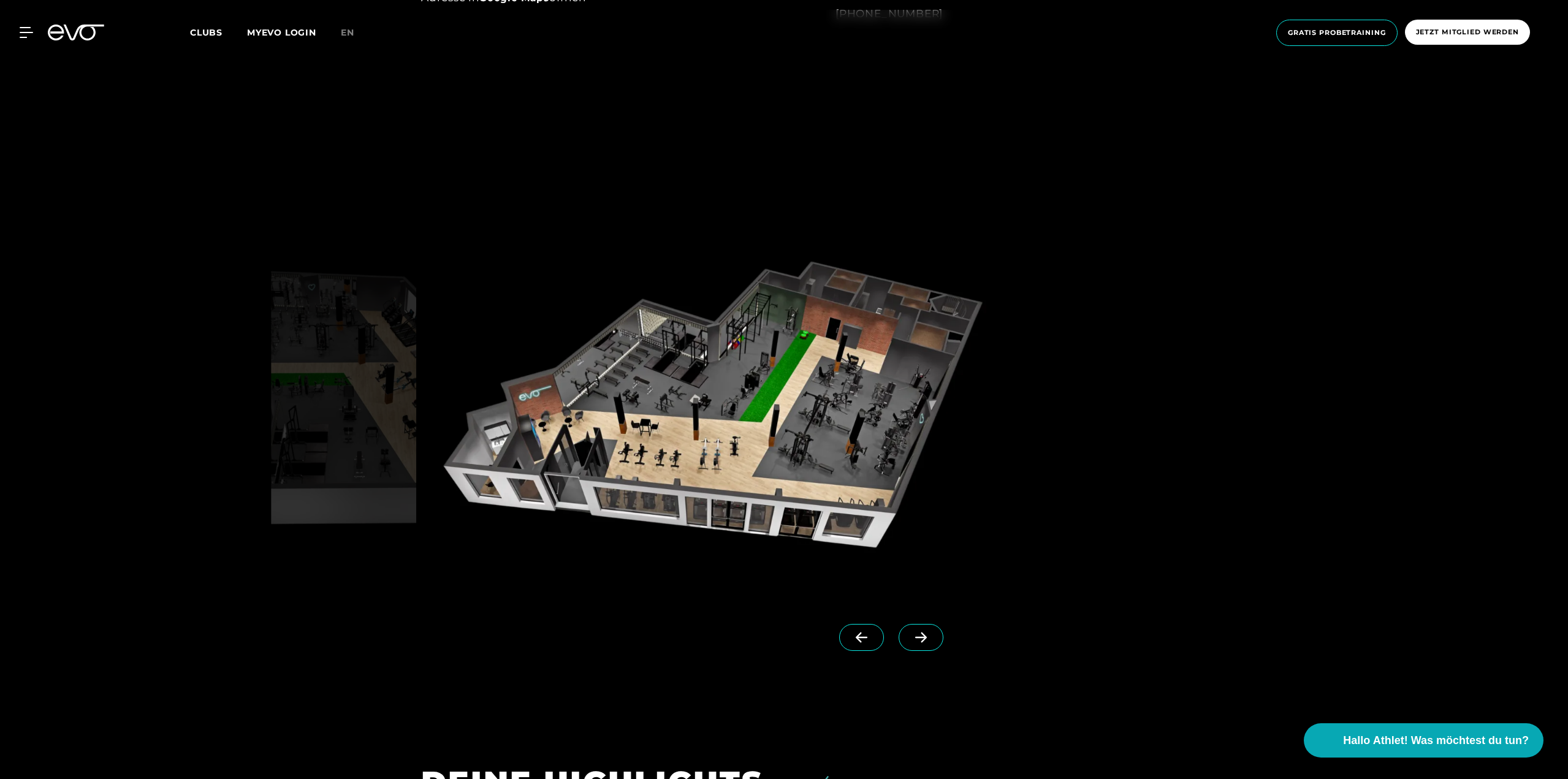
click at [851, 636] on icon at bounding box center [862, 637] width 22 height 11
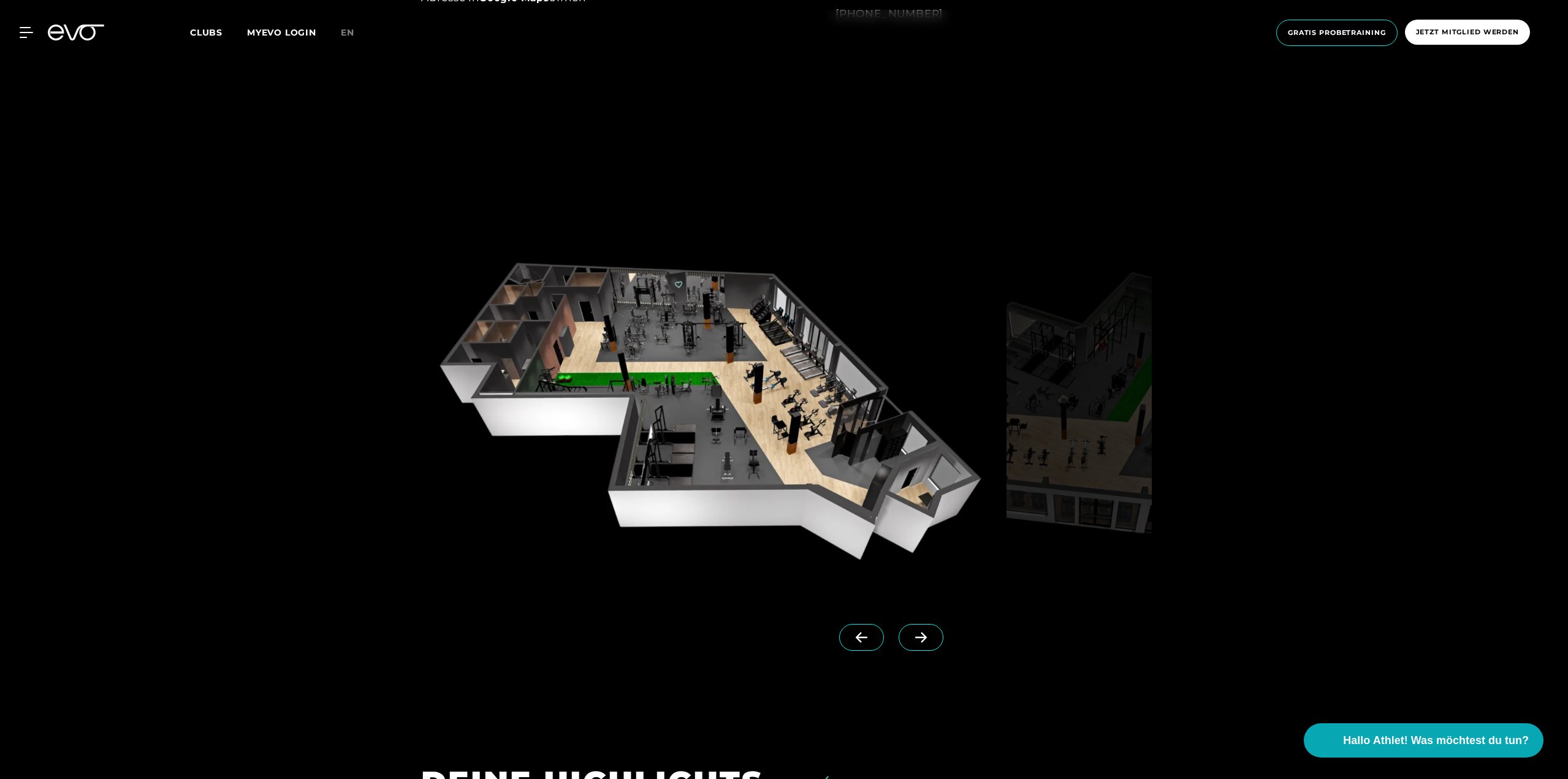
click at [911, 639] on icon at bounding box center [921, 637] width 22 height 11
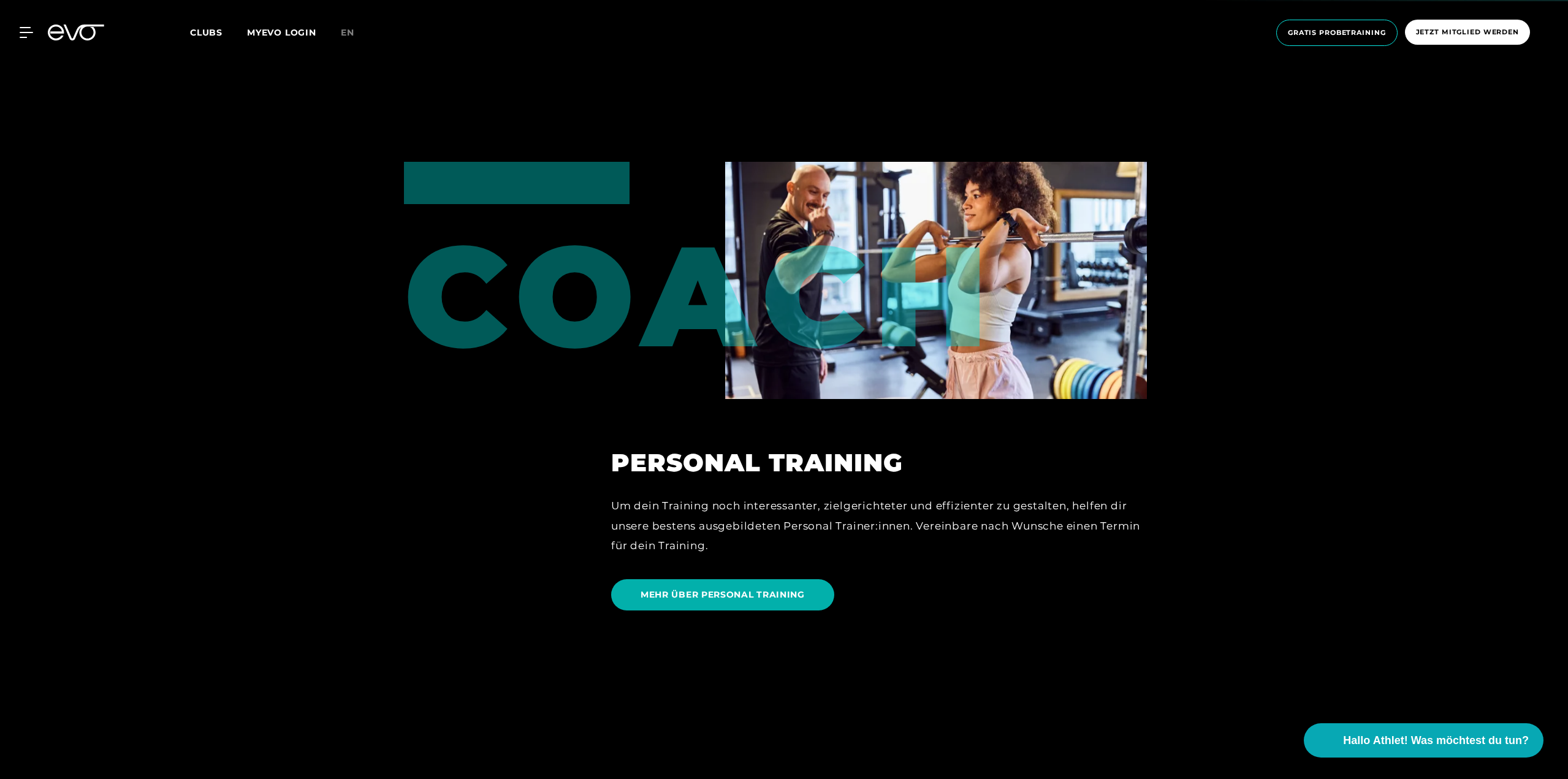
scroll to position [3554, 0]
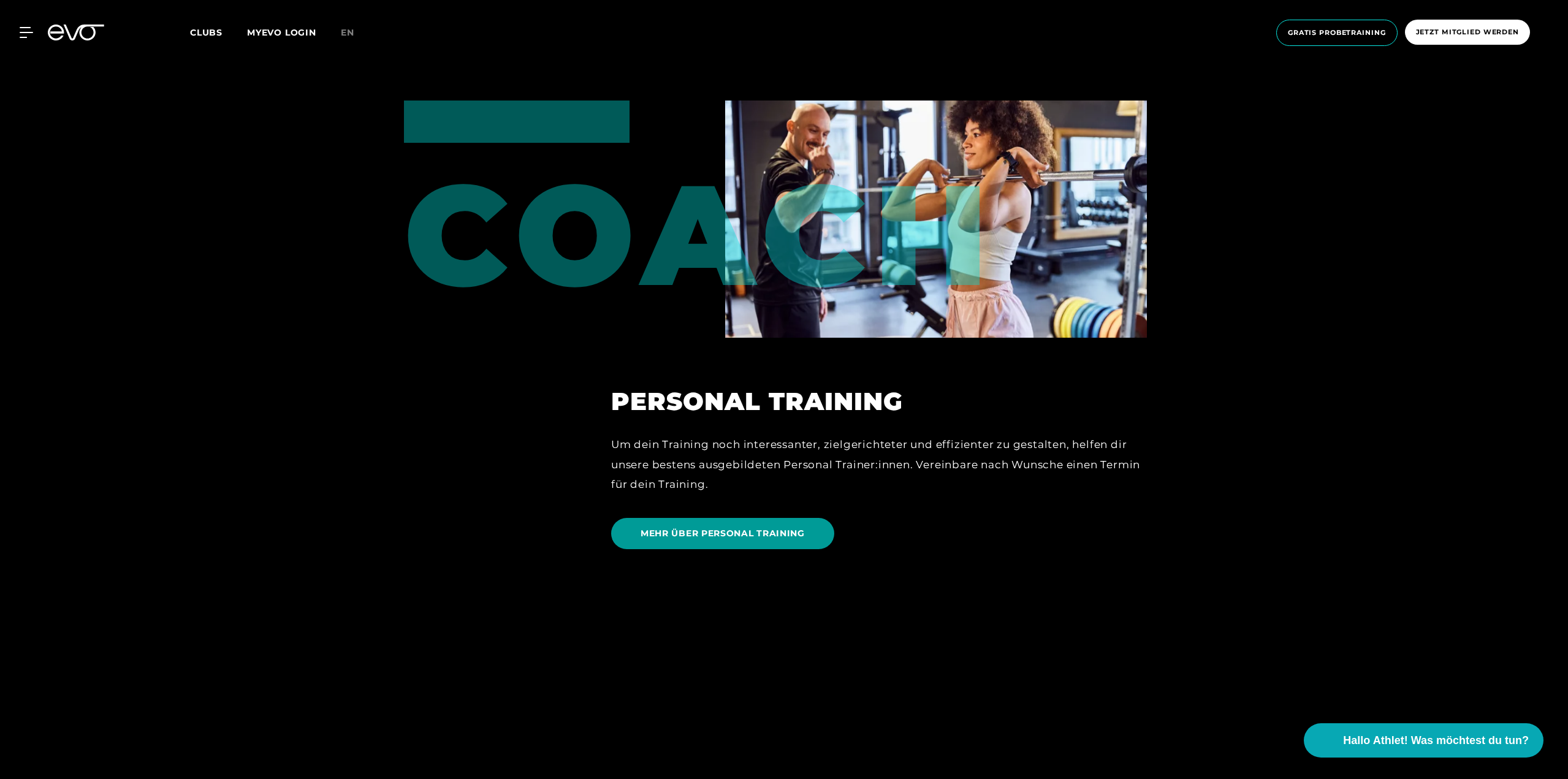
click at [723, 538] on span "MEHR ÜBER PERSONAL TRAINING" at bounding box center [723, 533] width 165 height 13
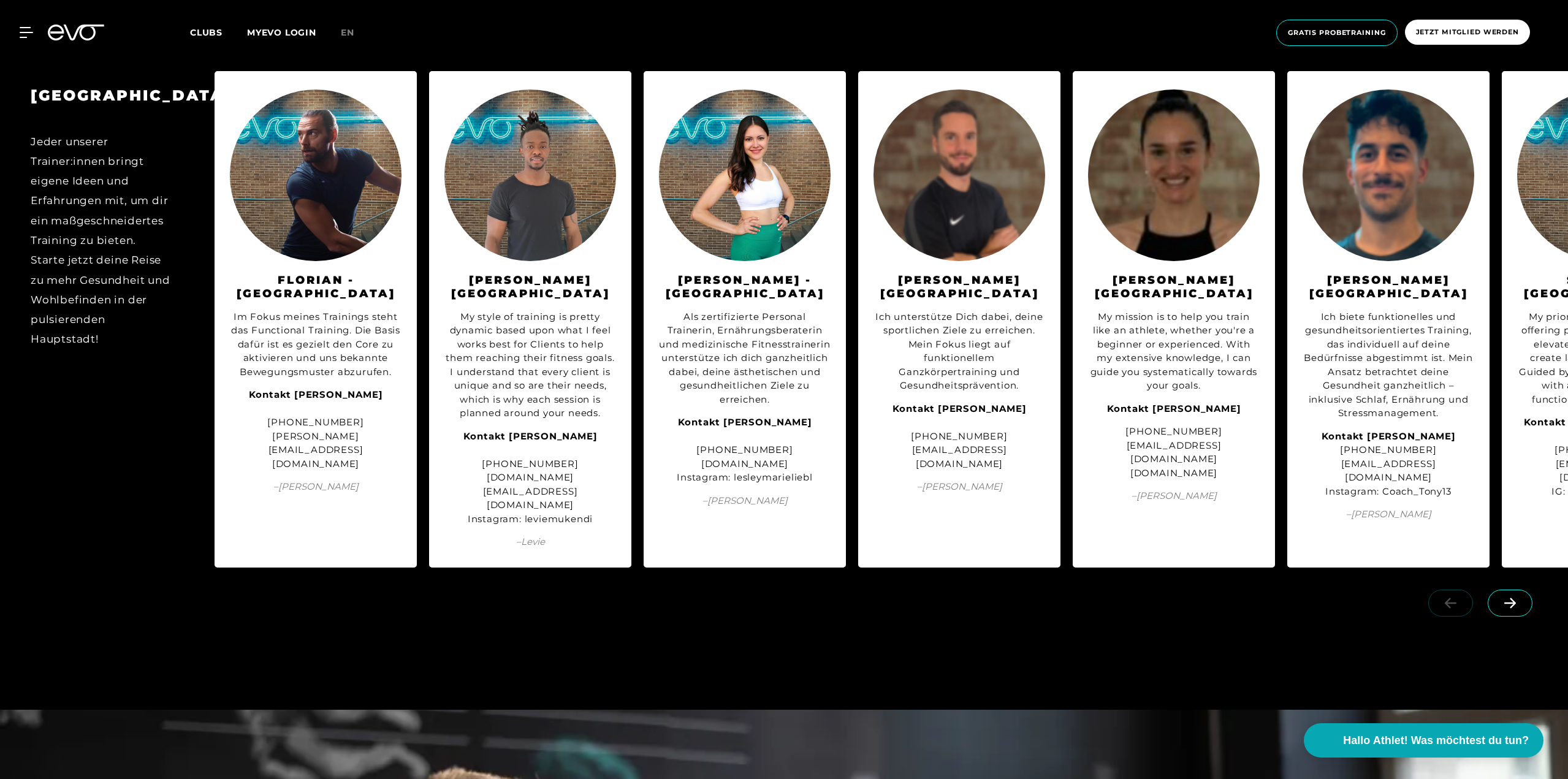
scroll to position [1777, 0]
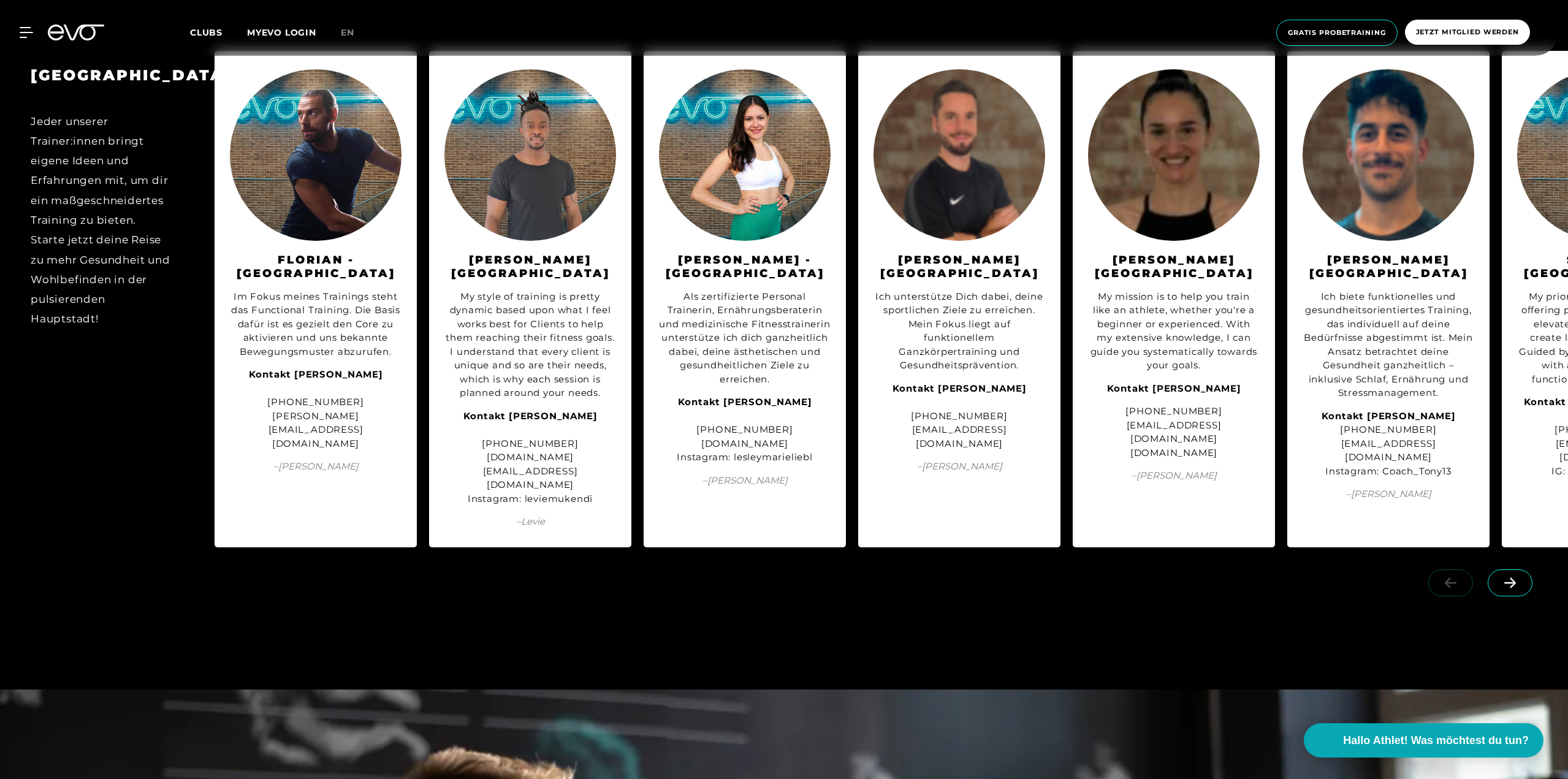
click at [1506, 577] on icon at bounding box center [1510, 582] width 22 height 11
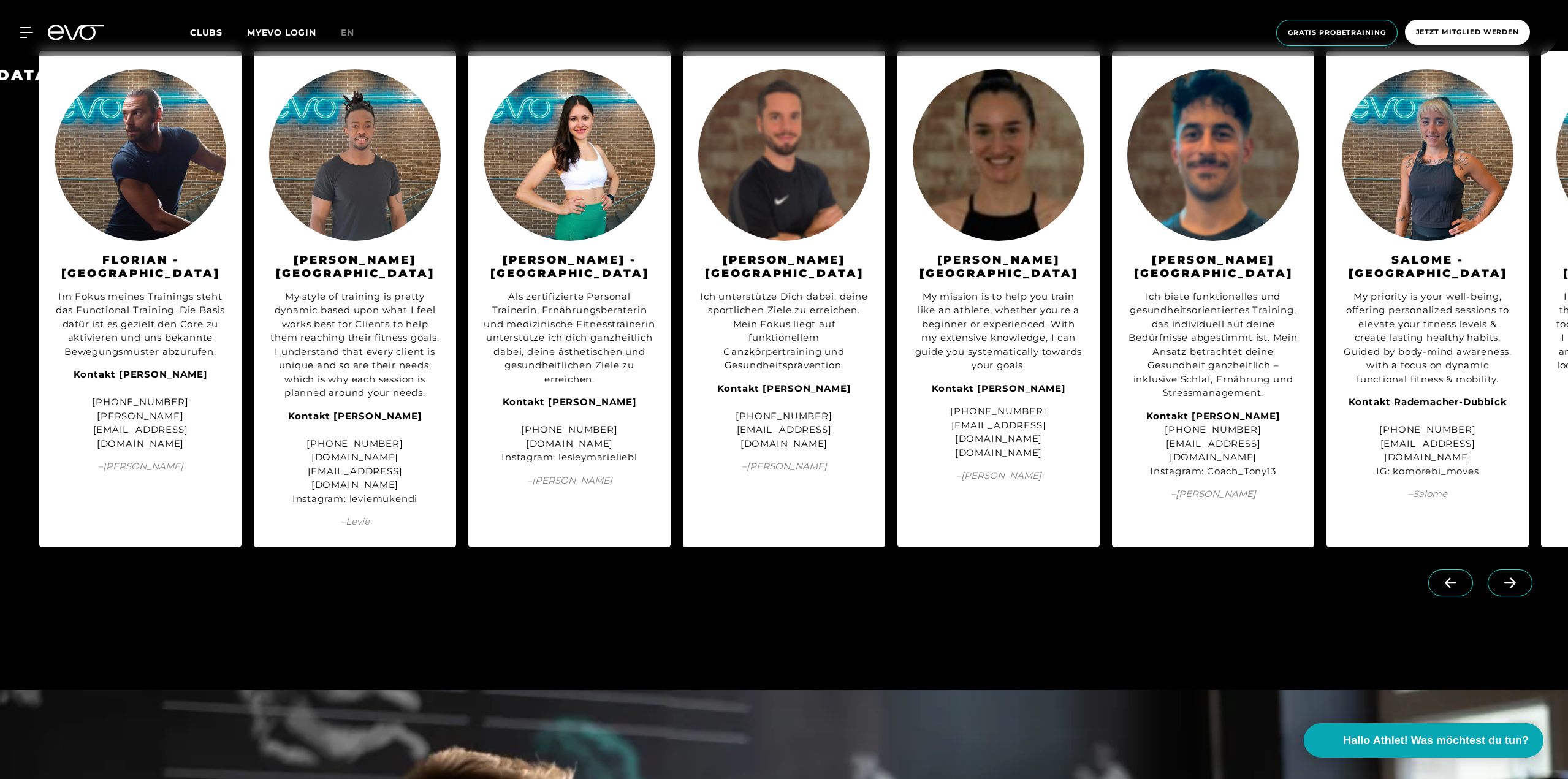
click at [1506, 577] on icon at bounding box center [1510, 582] width 22 height 11
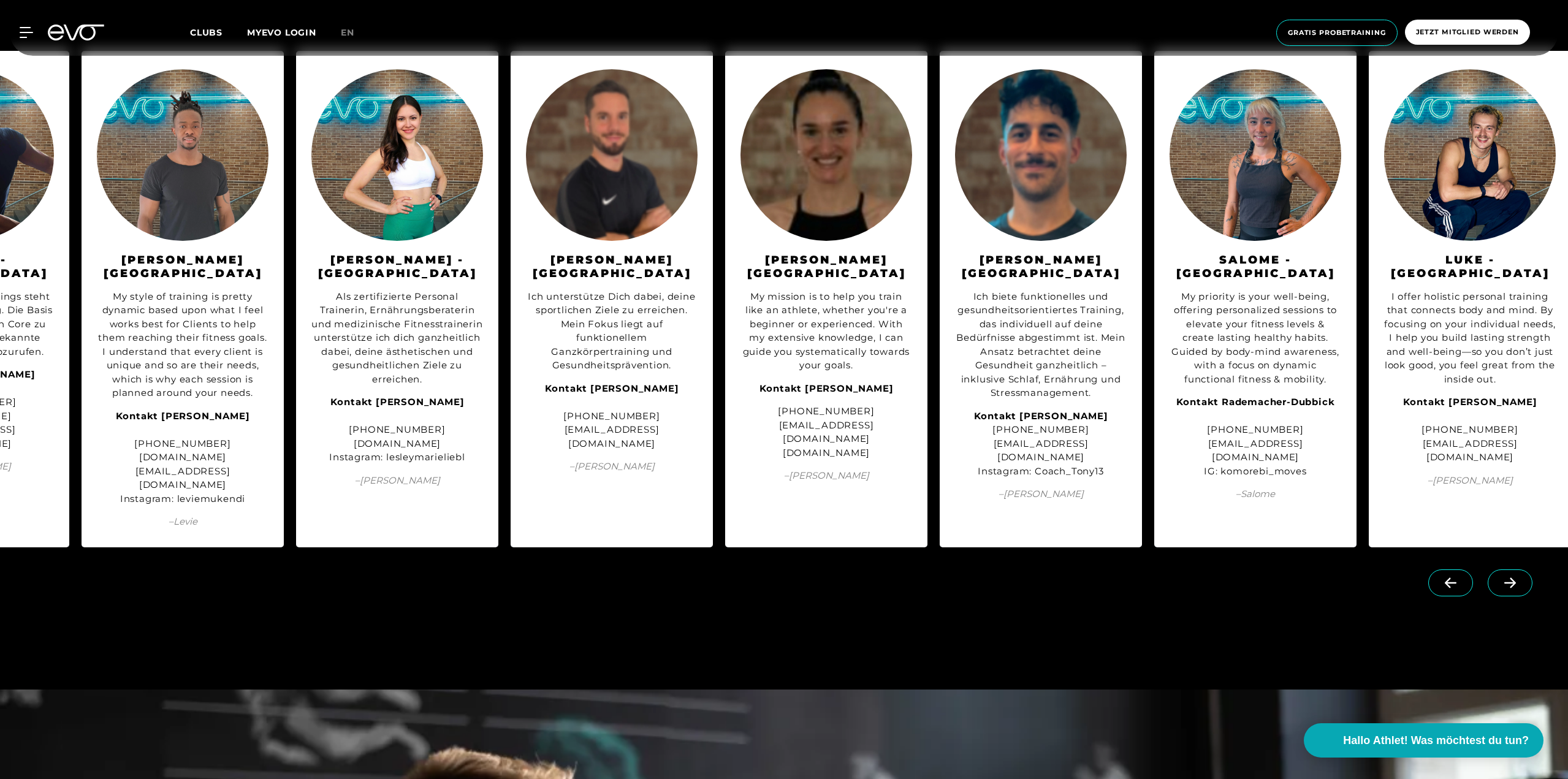
scroll to position [0, 363]
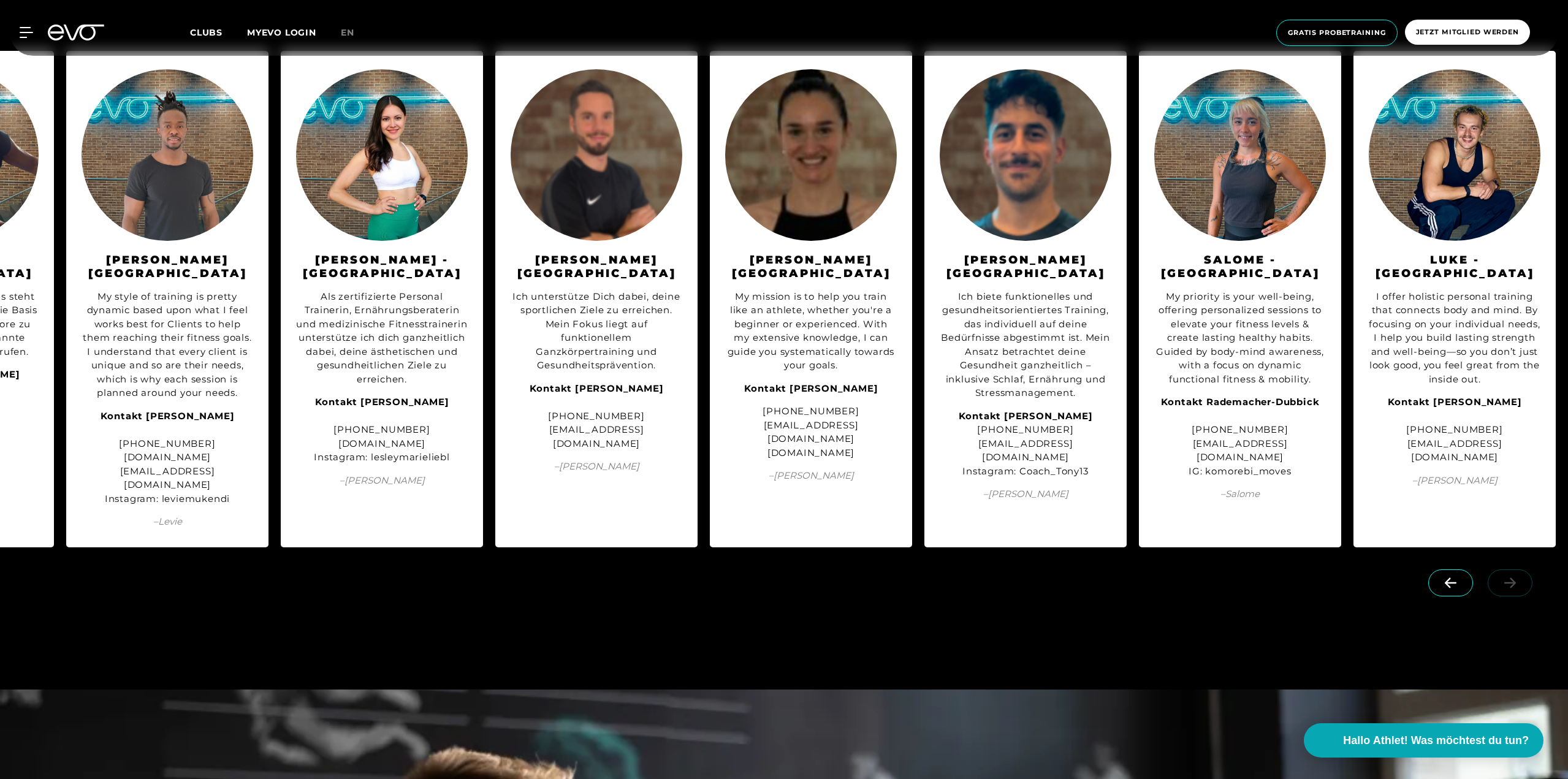
click at [1506, 570] on link at bounding box center [1512, 576] width 49 height 12
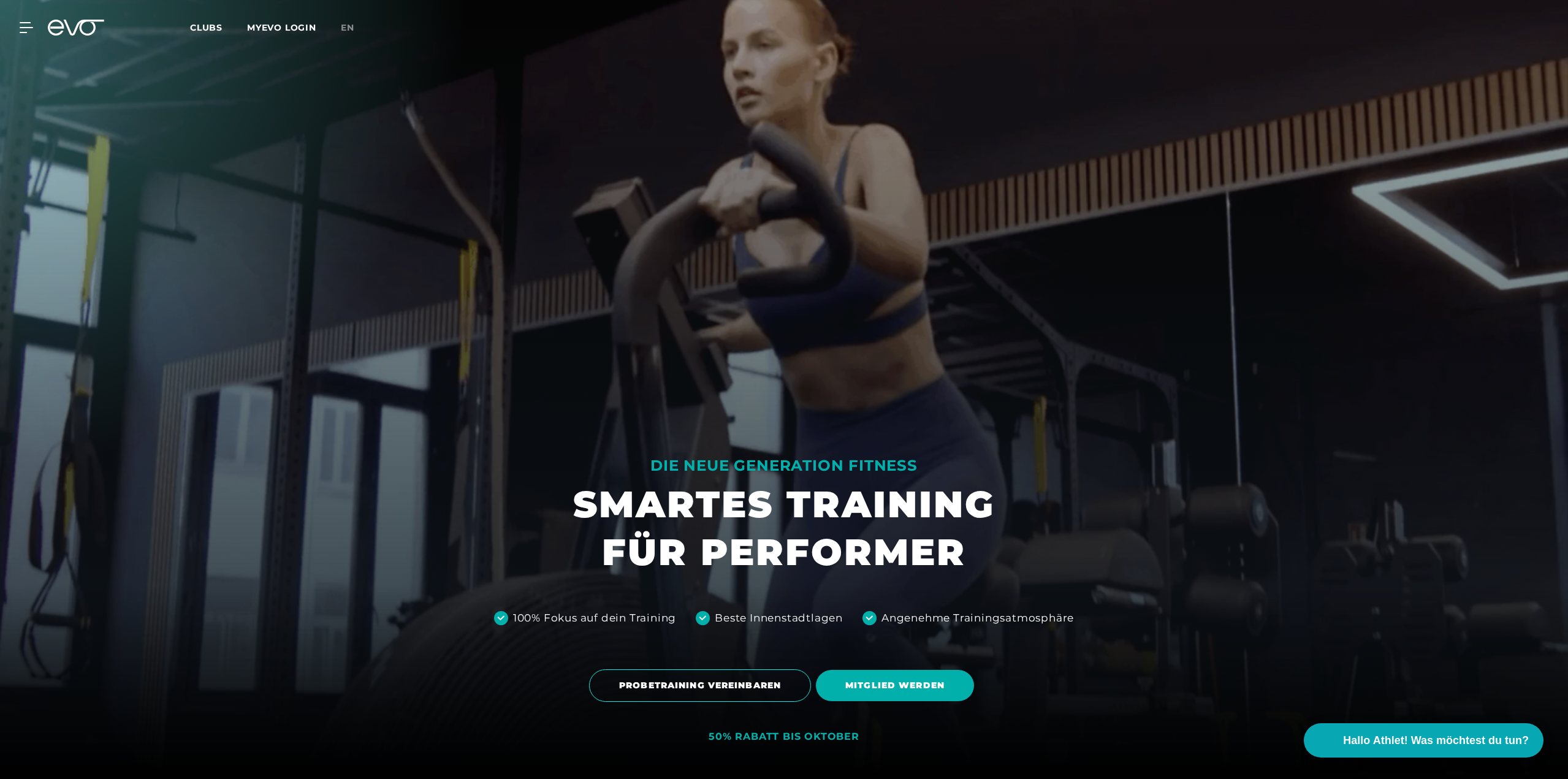
click at [66, 25] on icon at bounding box center [84, 27] width 40 height 16
click at [21, 27] on icon at bounding box center [28, 27] width 18 height 11
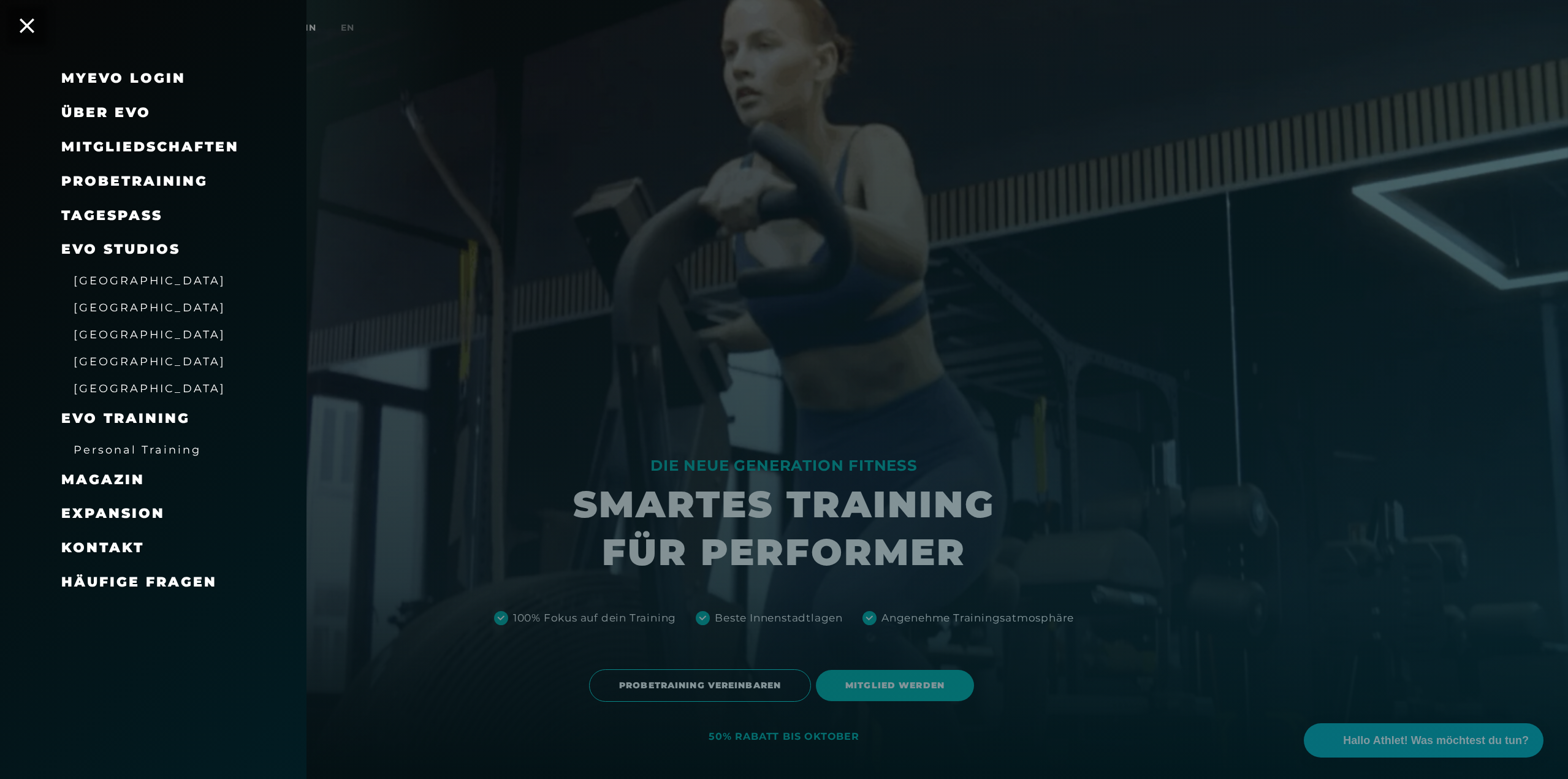
click at [105, 113] on span "Über EVO" at bounding box center [105, 113] width 89 height 17
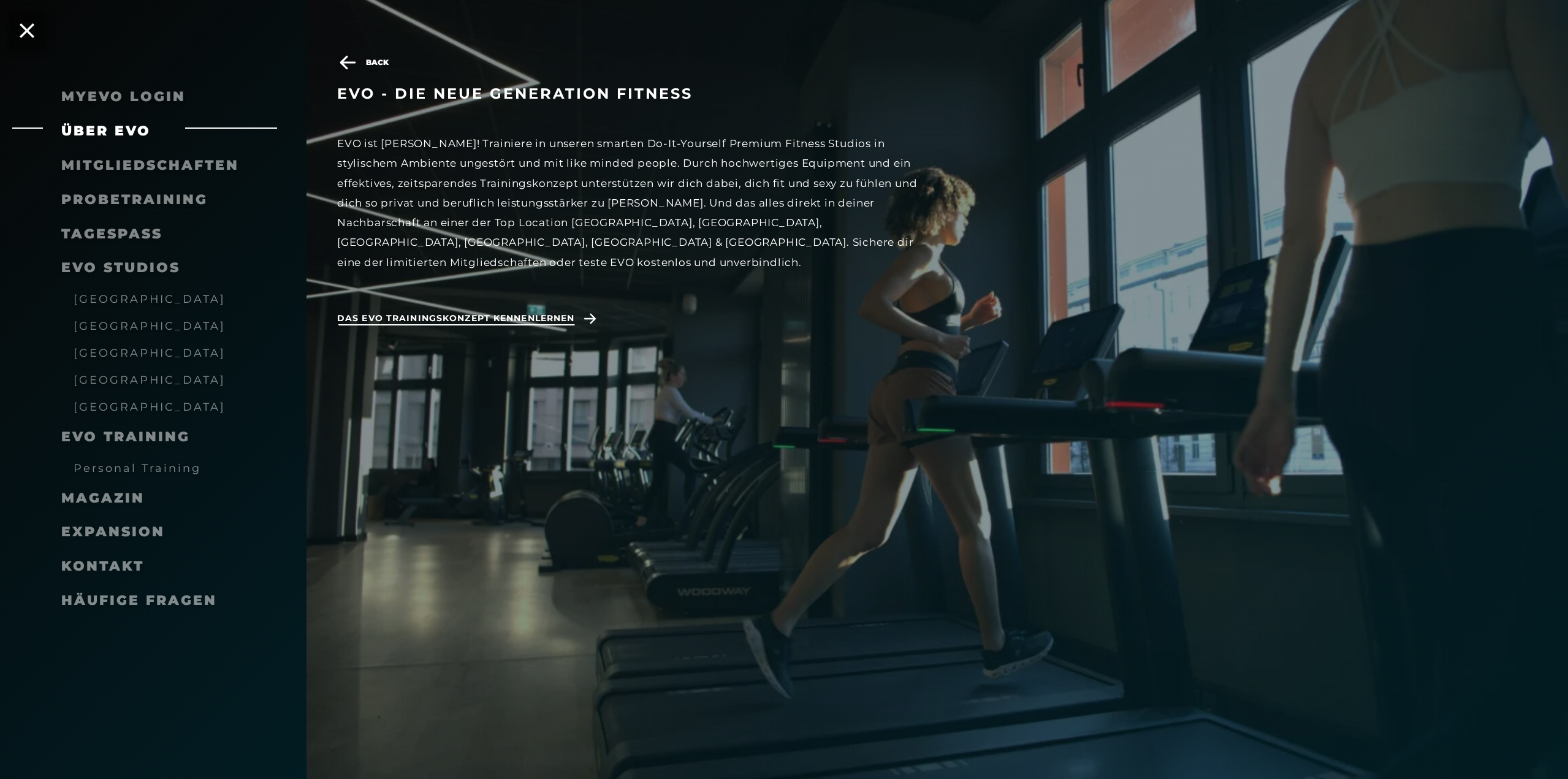
click at [499, 312] on span "Das EVO Trainingskonzept kennenlernen" at bounding box center [456, 318] width 237 height 13
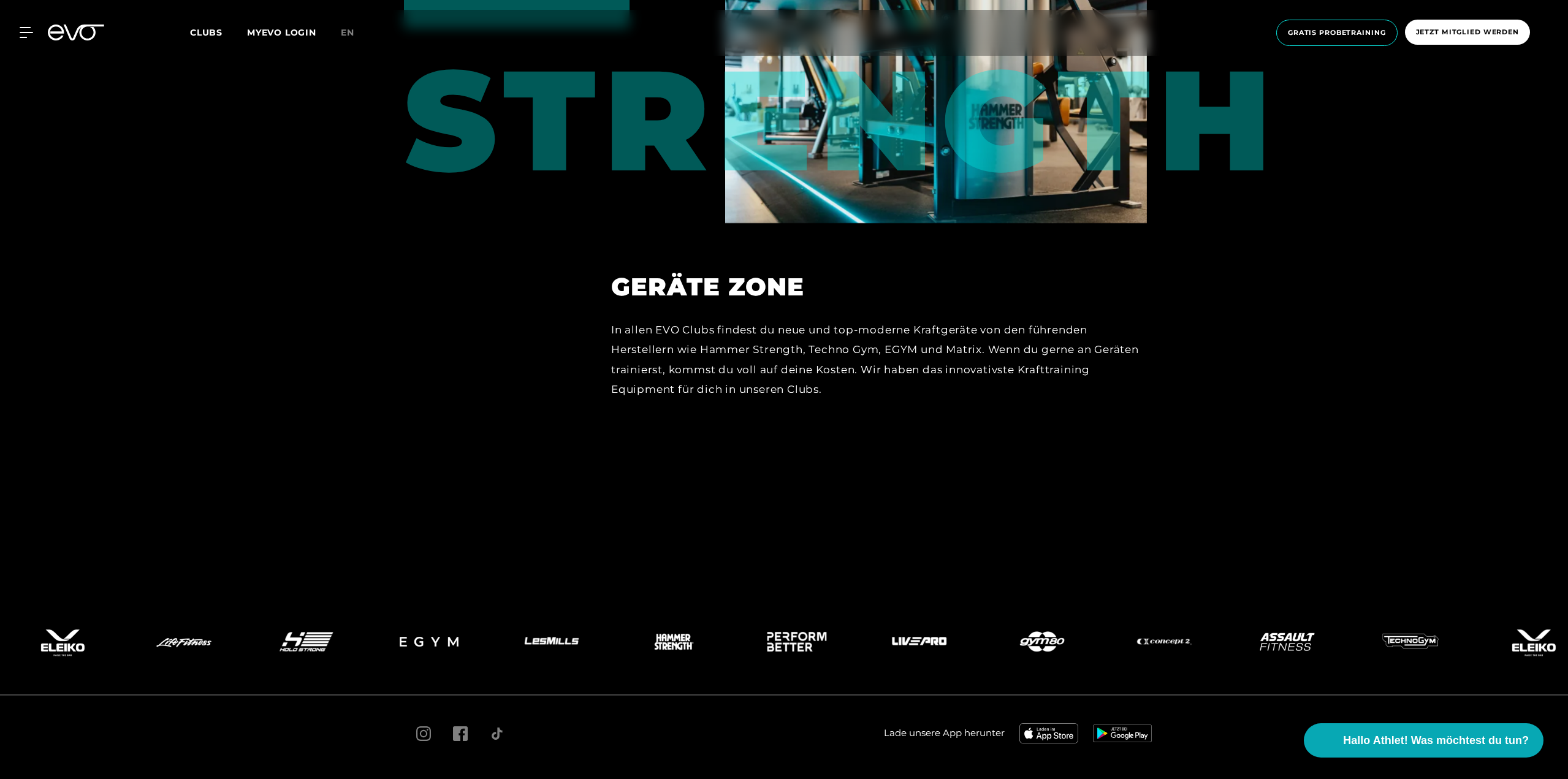
scroll to position [6735, 0]
